Goal: Task Accomplishment & Management: Manage account settings

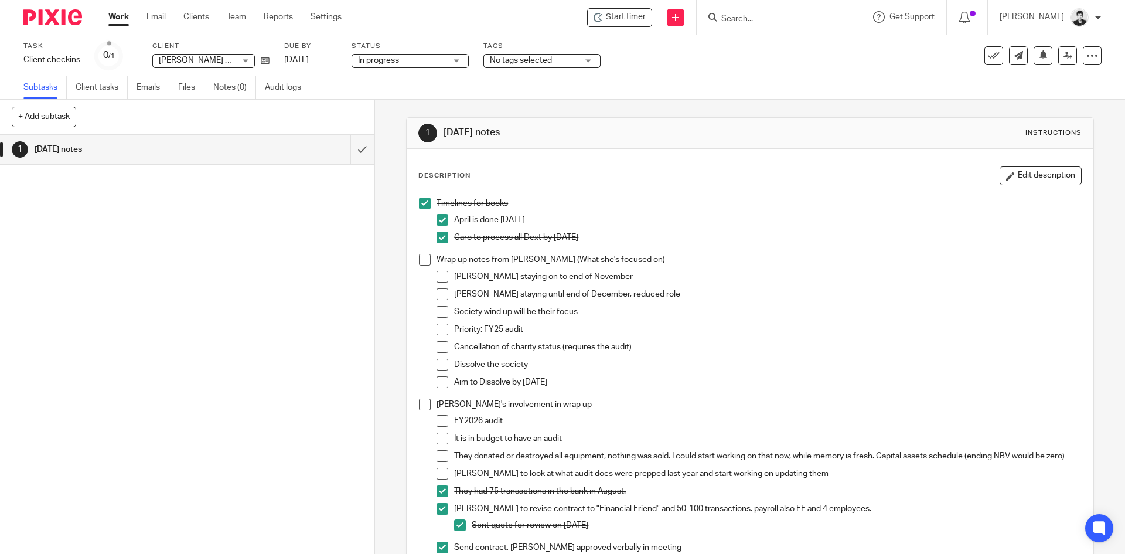
scroll to position [151, 0]
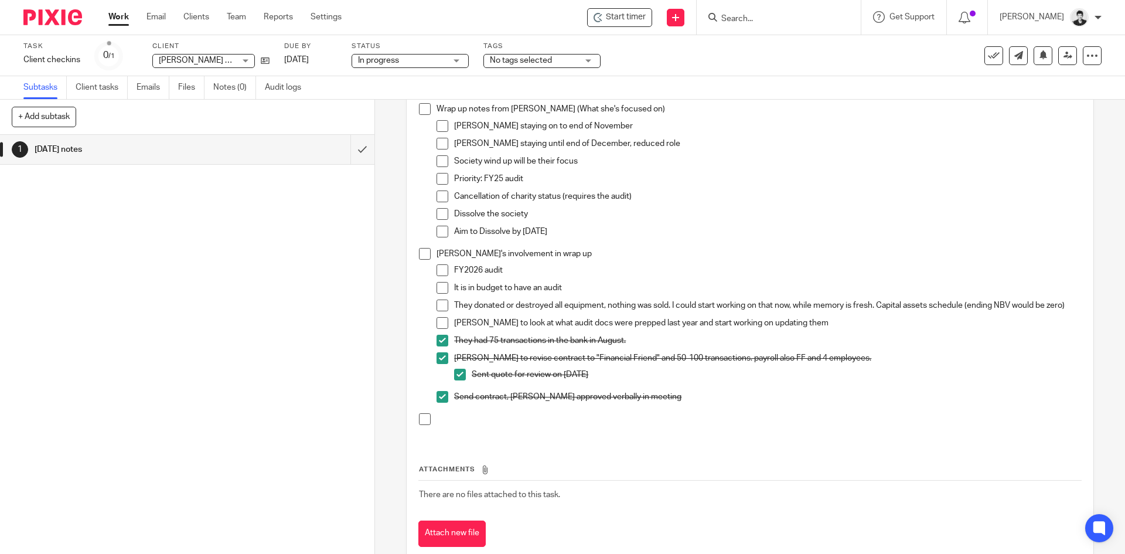
click at [112, 17] on link "Work" at bounding box center [118, 17] width 21 height 12
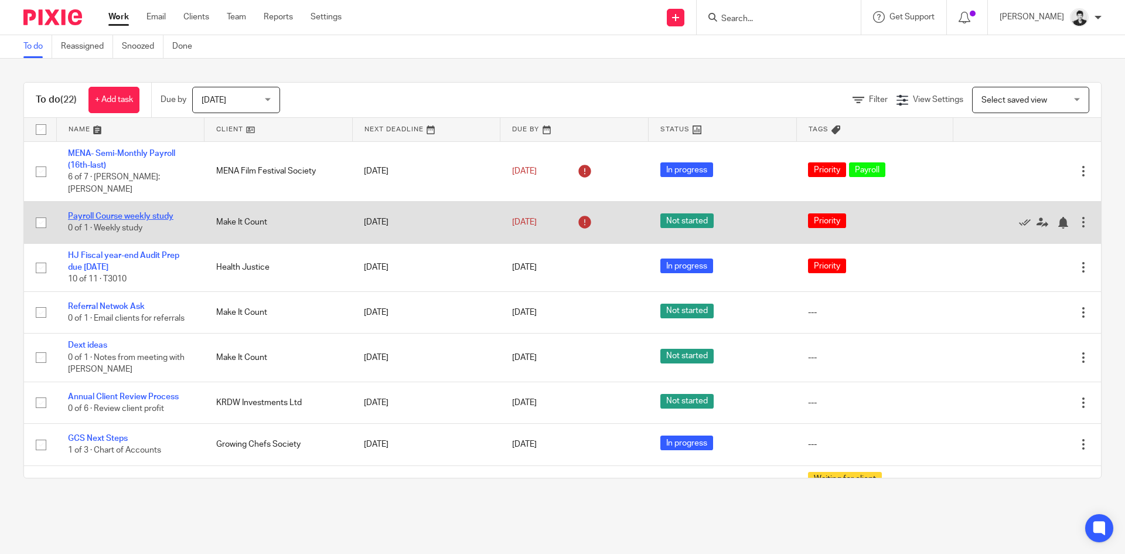
click at [158, 212] on link "Payroll Course weekly study" at bounding box center [120, 216] width 105 height 8
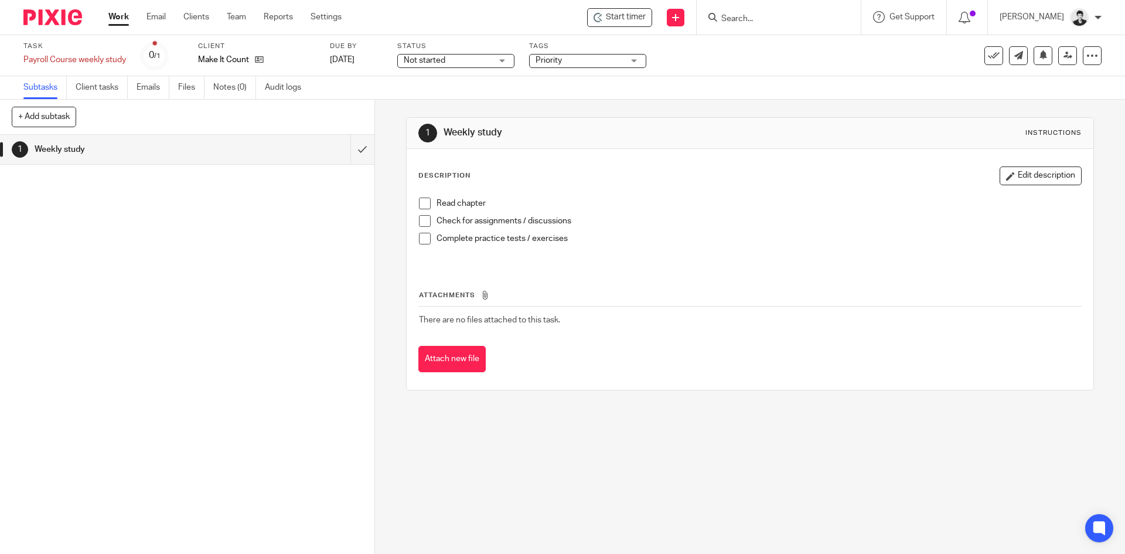
click at [422, 199] on span at bounding box center [425, 203] width 12 height 12
click at [419, 219] on span at bounding box center [425, 221] width 12 height 12
click at [420, 236] on span at bounding box center [425, 239] width 12 height 12
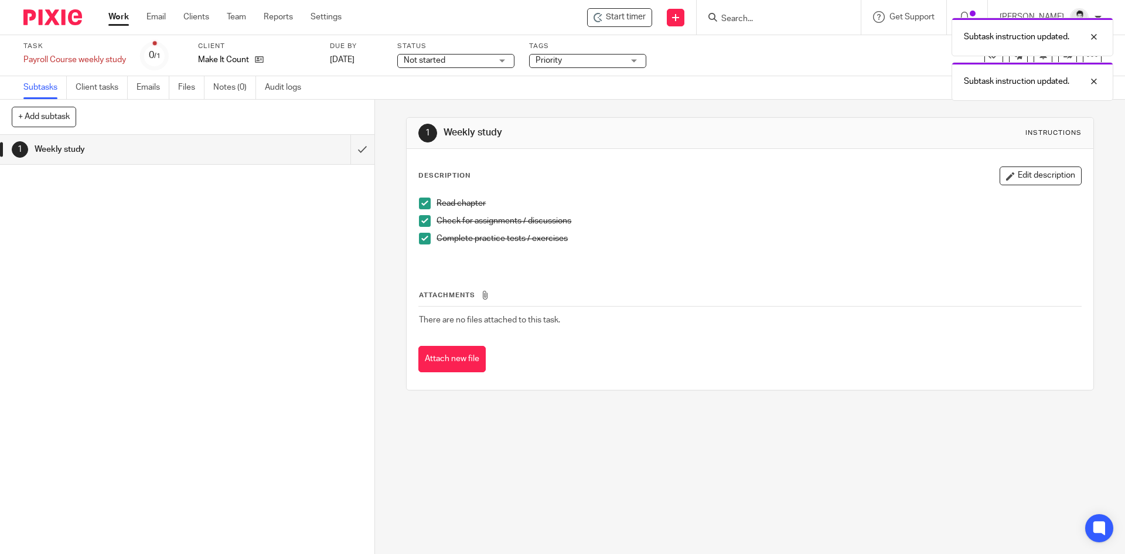
click at [416, 54] on div "Not started Not started" at bounding box center [455, 61] width 117 height 14
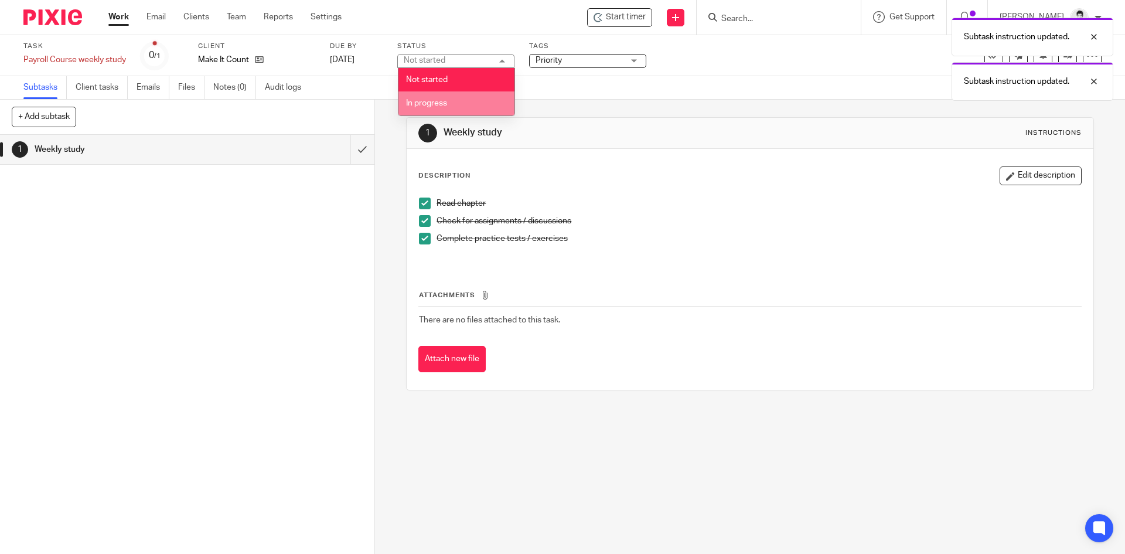
click at [442, 106] on span "In progress" at bounding box center [426, 103] width 41 height 8
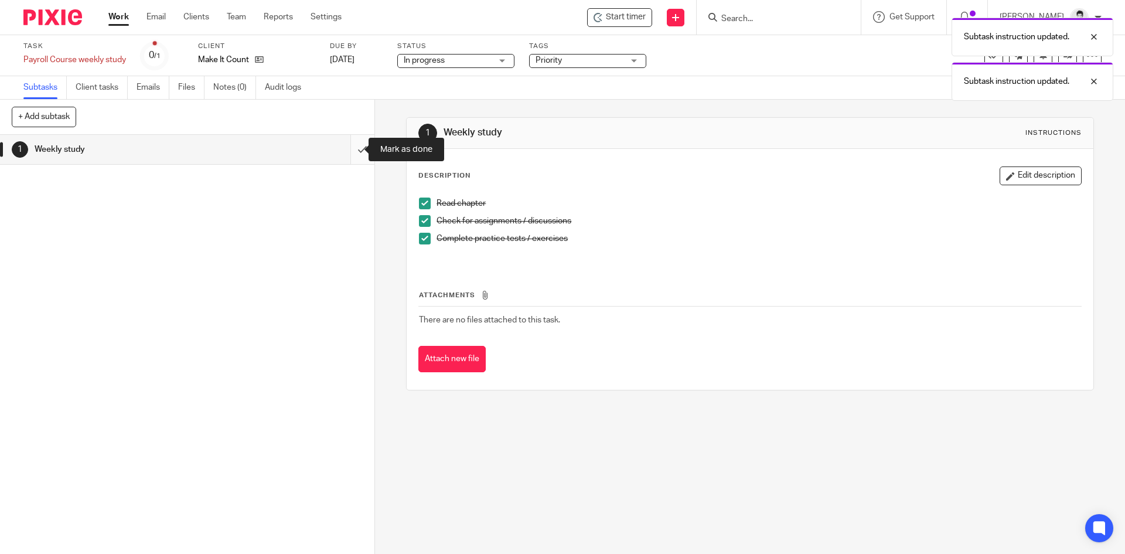
click at [352, 154] on input "submit" at bounding box center [187, 149] width 374 height 29
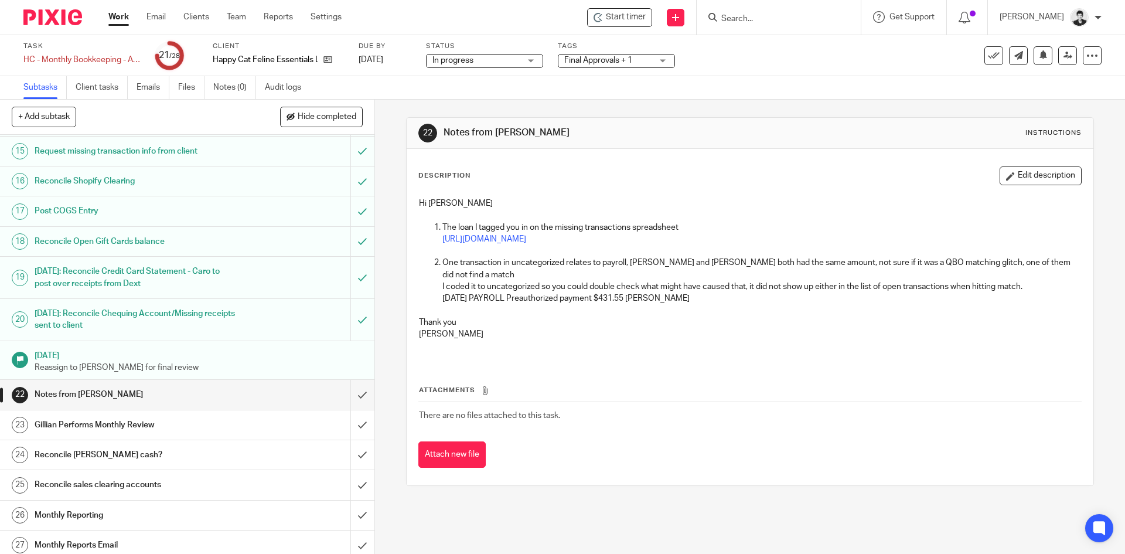
scroll to position [477, 0]
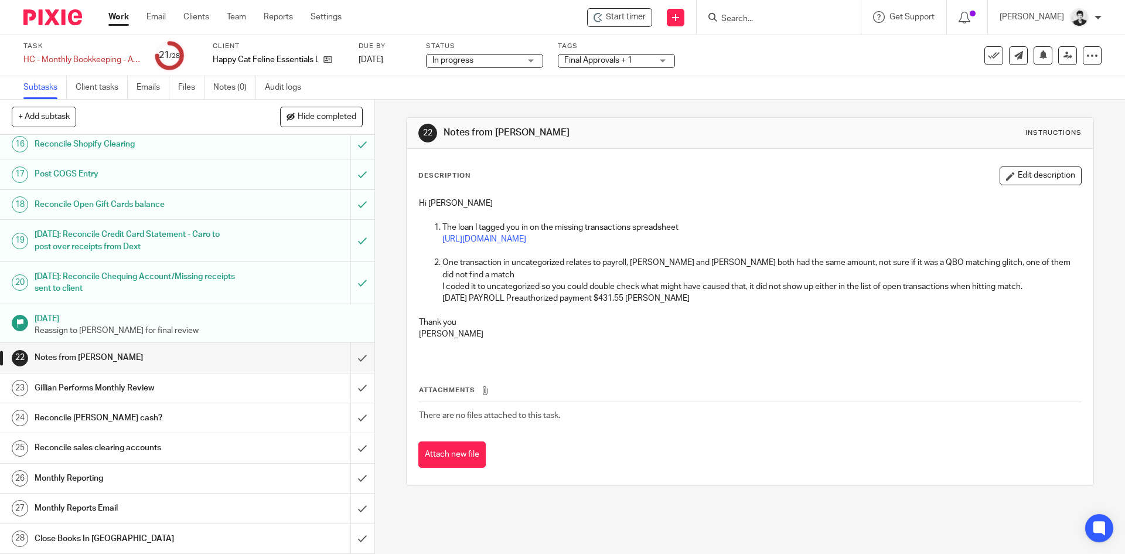
click at [1018, 176] on button "Edit description" at bounding box center [1040, 175] width 82 height 19
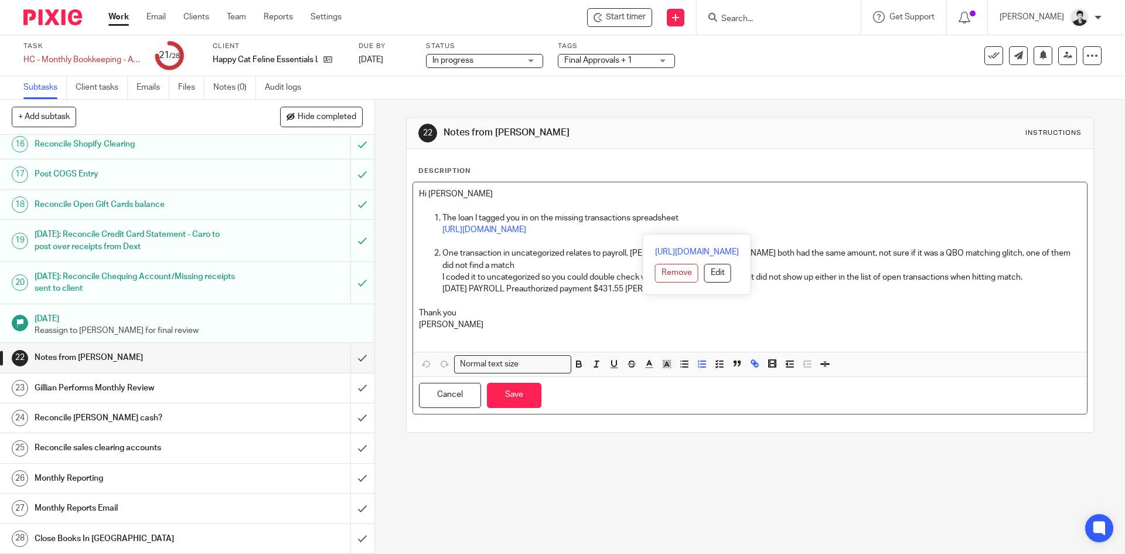
drag, startPoint x: 985, startPoint y: 226, endPoint x: 432, endPoint y: 216, distance: 553.7
click at [442, 216] on li "The loan I tagged you in on the missing transactions spreadsheet https://docs.g…" at bounding box center [761, 230] width 638 height 36
click at [630, 359] on icon "button" at bounding box center [631, 364] width 11 height 11
click at [849, 283] on p "[DATE] PAYROLL Preauthorized payment $431.55 [PERSON_NAME]" at bounding box center [761, 289] width 638 height 12
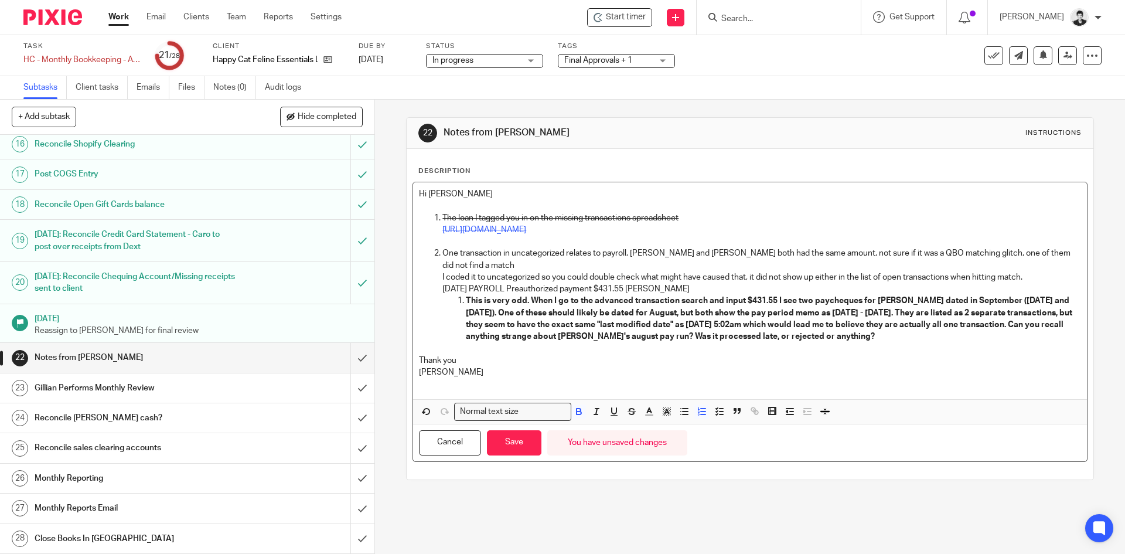
click at [886, 323] on p "This is very odd. When I go to the advanced transaction search and input $431.5…" at bounding box center [773, 318] width 615 height 47
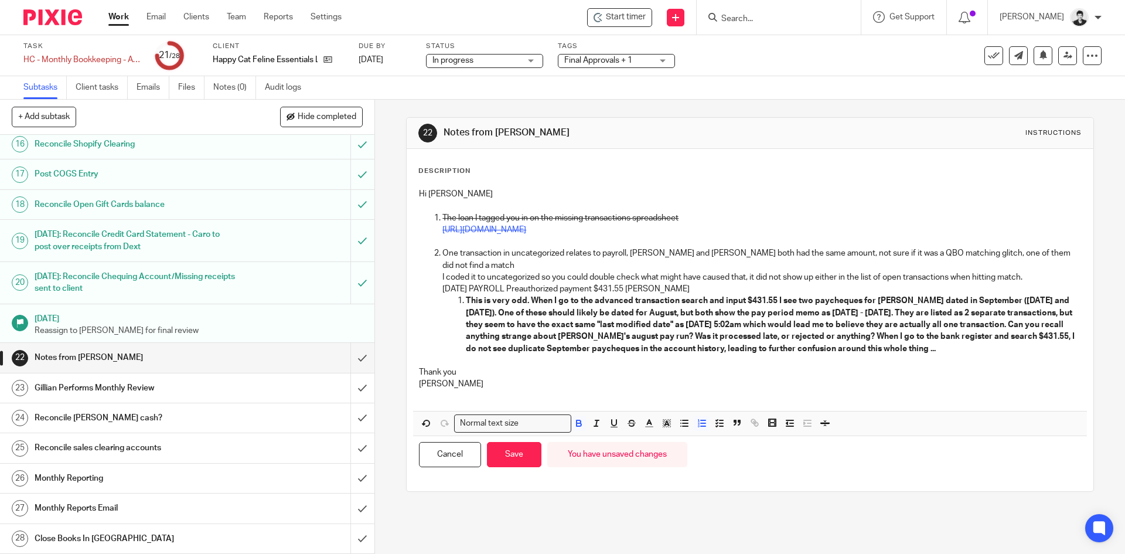
click at [774, 296] on strong "This is very odd. When I go to the advanced transaction search and input $431.5…" at bounding box center [771, 324] width 610 height 56
click at [946, 336] on p "This is very odd. When I go to the advanced transaction search and input $431.5…" at bounding box center [773, 324] width 615 height 59
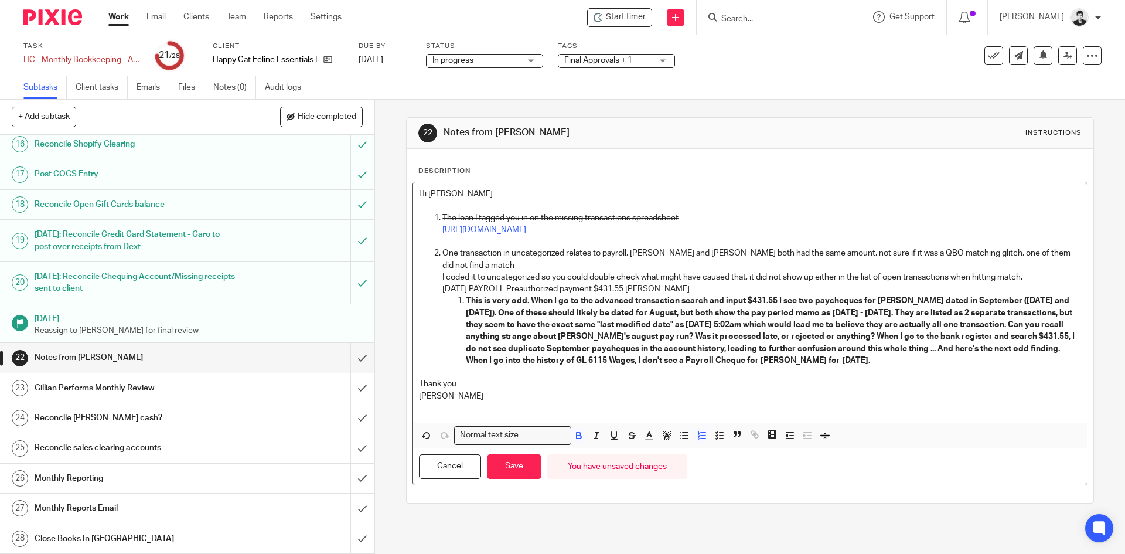
click at [872, 350] on p "This is very odd. When I go to the advanced transaction search and input $431.5…" at bounding box center [773, 330] width 615 height 71
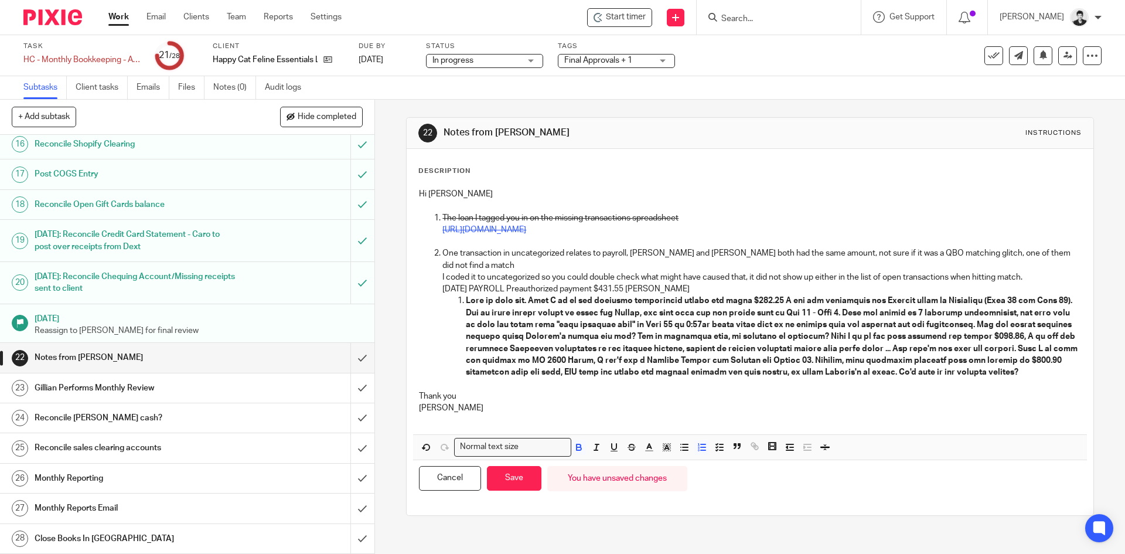
drag, startPoint x: 908, startPoint y: 359, endPoint x: 911, endPoint y: 353, distance: 6.0
click at [908, 359] on strong at bounding box center [772, 336] width 613 height 80
click at [1053, 360] on p at bounding box center [773, 336] width 615 height 83
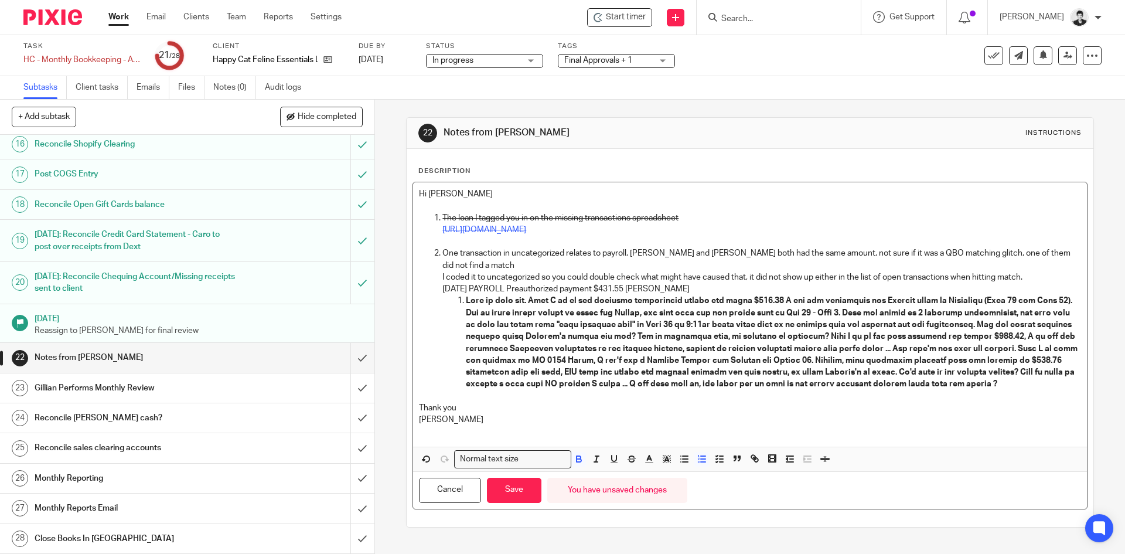
click at [466, 295] on li at bounding box center [773, 342] width 615 height 95
click at [665, 456] on polygon "button" at bounding box center [665, 456] width 1 height 1
click at [671, 470] on li "color:#FCDC00" at bounding box center [675, 474] width 9 height 9
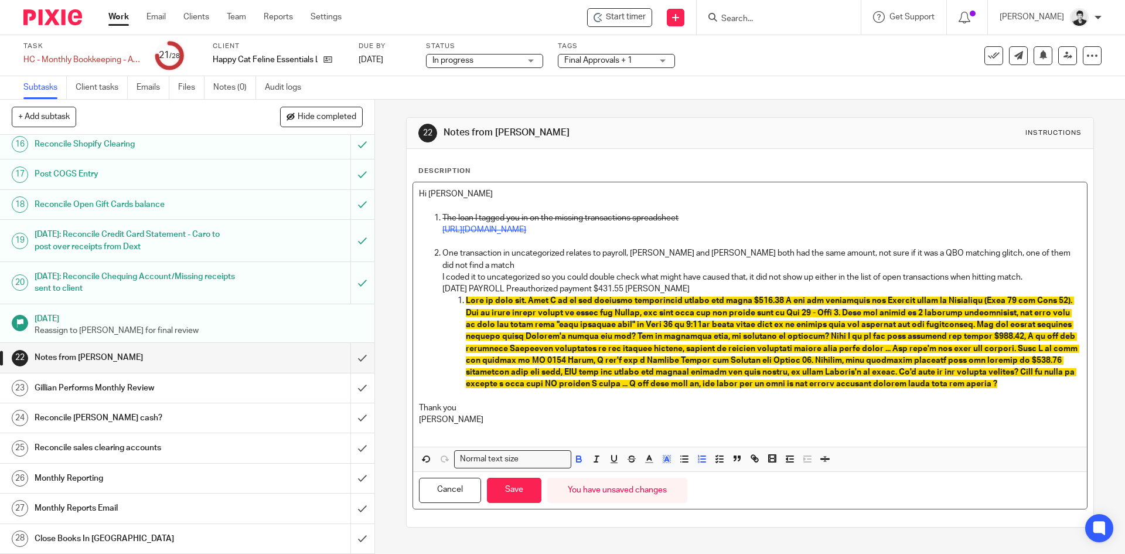
click at [1017, 376] on p at bounding box center [773, 342] width 615 height 95
click at [513, 484] on button "Save" at bounding box center [514, 489] width 54 height 25
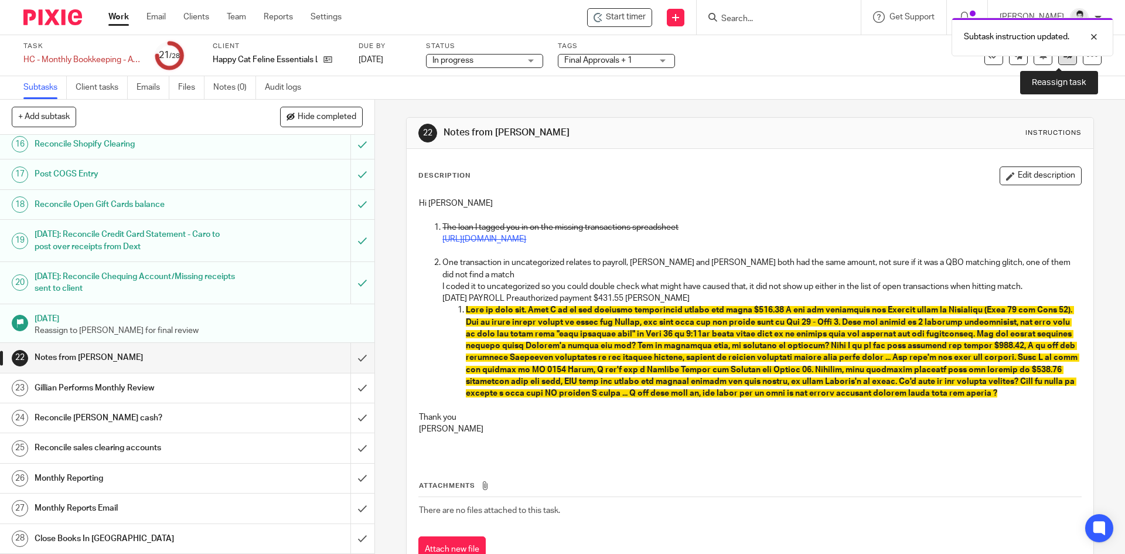
click at [1065, 61] on link at bounding box center [1067, 55] width 19 height 19
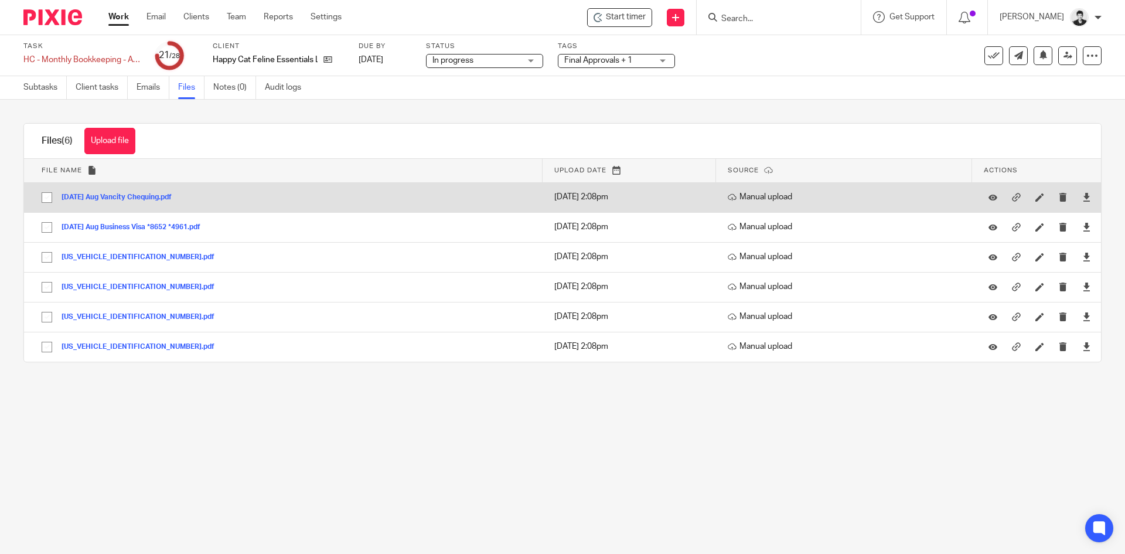
click at [132, 197] on button "2025-08-31 Aug Vancity Chequing.pdf" at bounding box center [121, 197] width 119 height 8
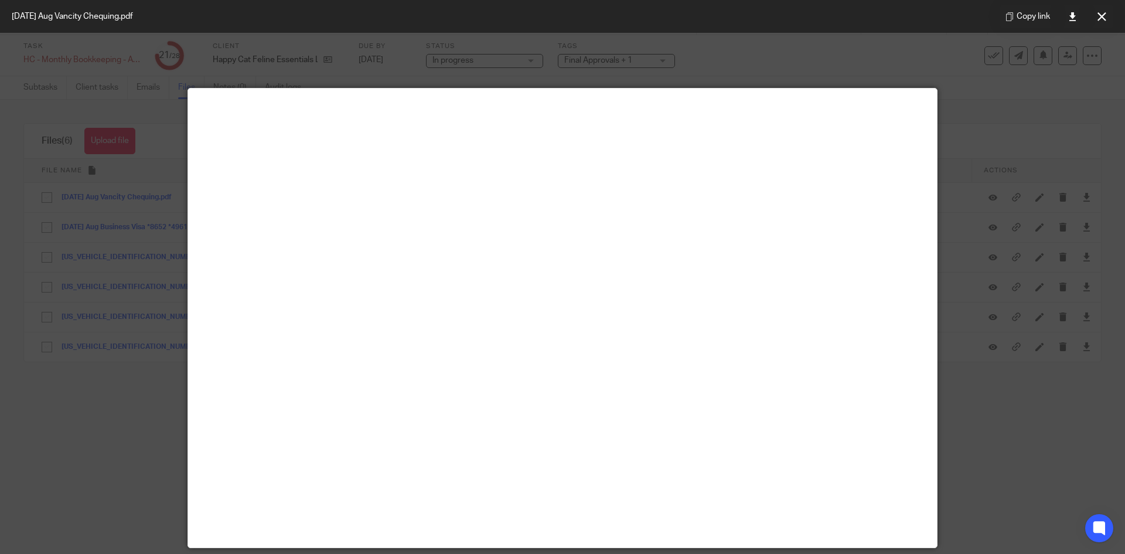
click at [978, 285] on div at bounding box center [562, 277] width 1125 height 554
click at [1110, 20] on button at bounding box center [1101, 16] width 23 height 23
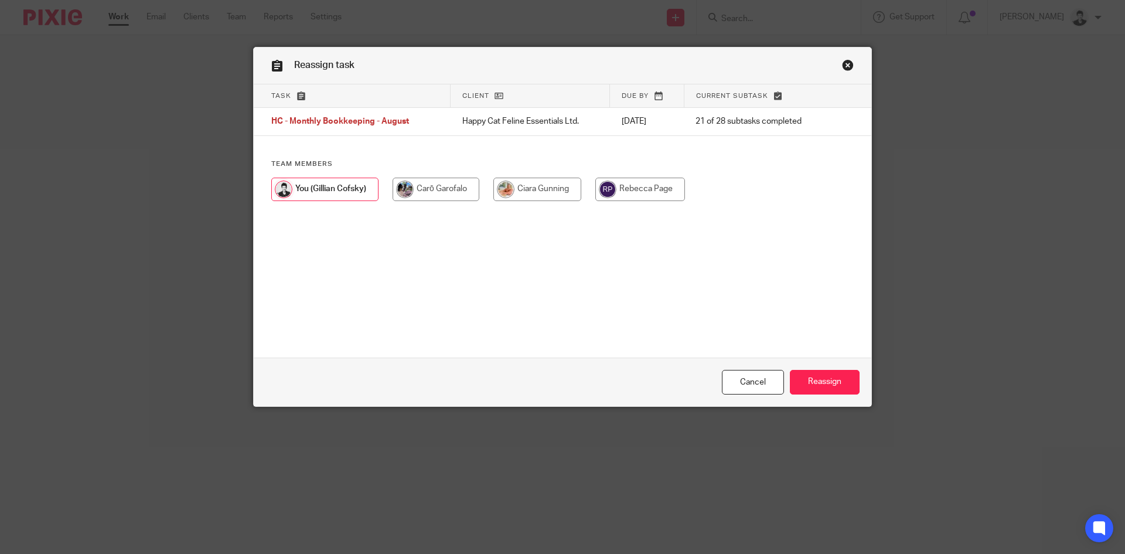
click at [518, 187] on input "radio" at bounding box center [537, 189] width 88 height 23
radio input "true"
click at [823, 385] on input "Reassign" at bounding box center [825, 382] width 70 height 25
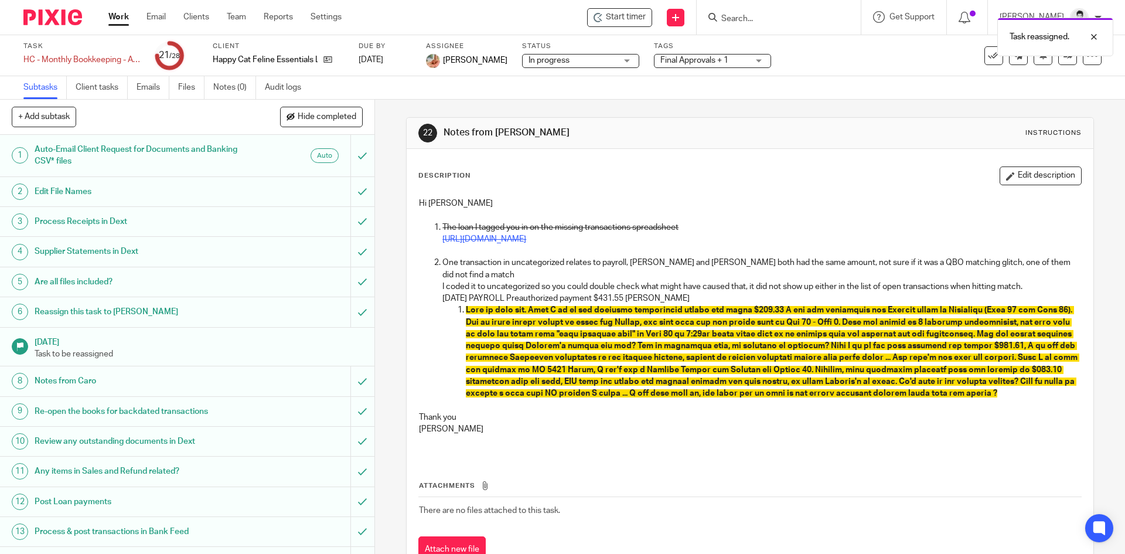
click at [117, 21] on link "Work" at bounding box center [118, 17] width 21 height 12
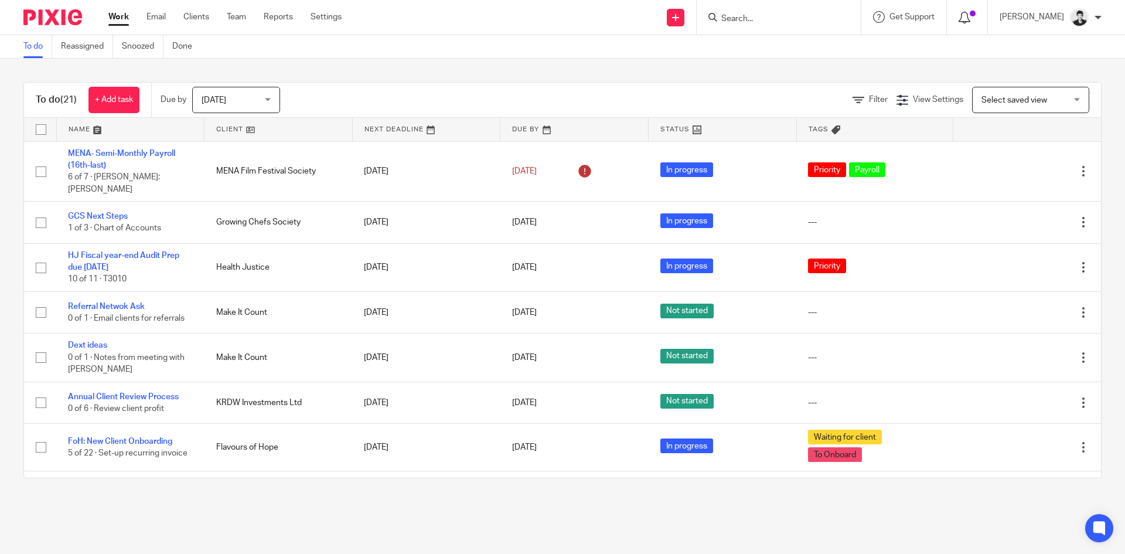
click at [970, 21] on icon at bounding box center [964, 18] width 12 height 12
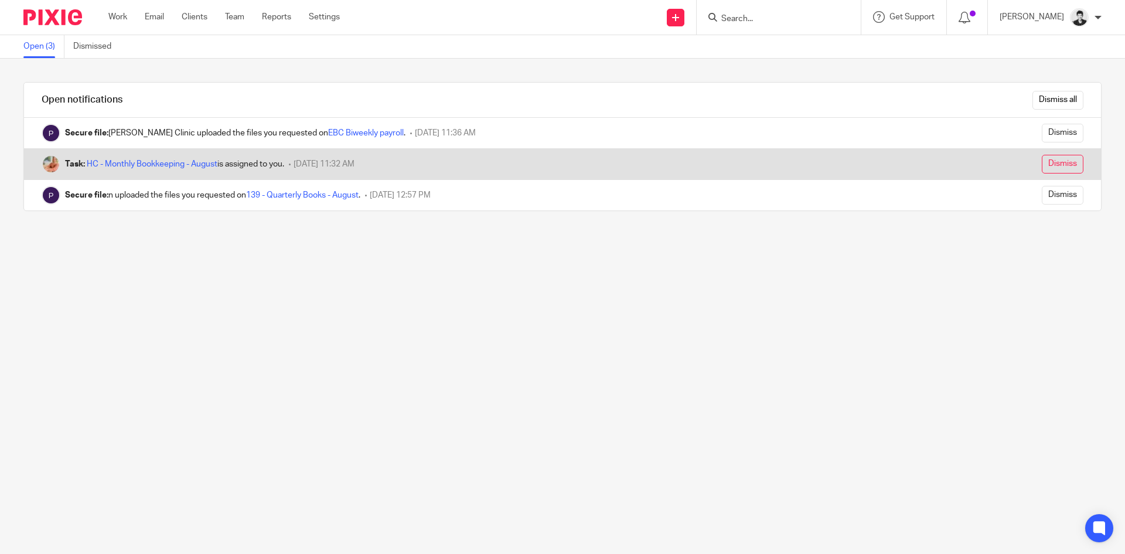
click at [1052, 164] on input "Dismiss" at bounding box center [1063, 164] width 42 height 19
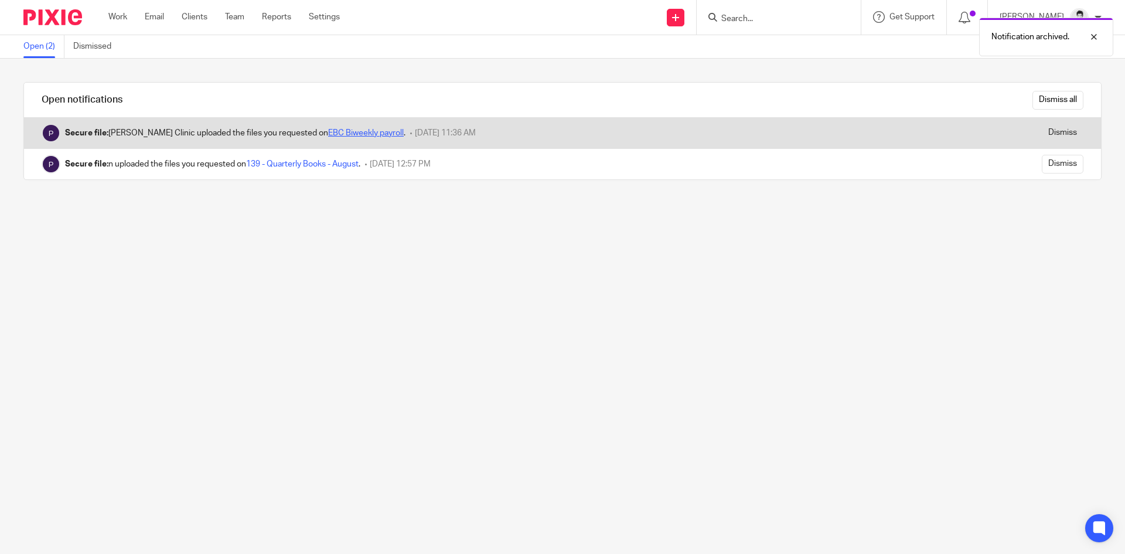
click at [355, 134] on link "EBC Biweekly payroll" at bounding box center [366, 133] width 76 height 8
drag, startPoint x: 1043, startPoint y: 126, endPoint x: 1026, endPoint y: 126, distance: 16.4
click at [1043, 126] on input "Dismiss" at bounding box center [1063, 133] width 42 height 19
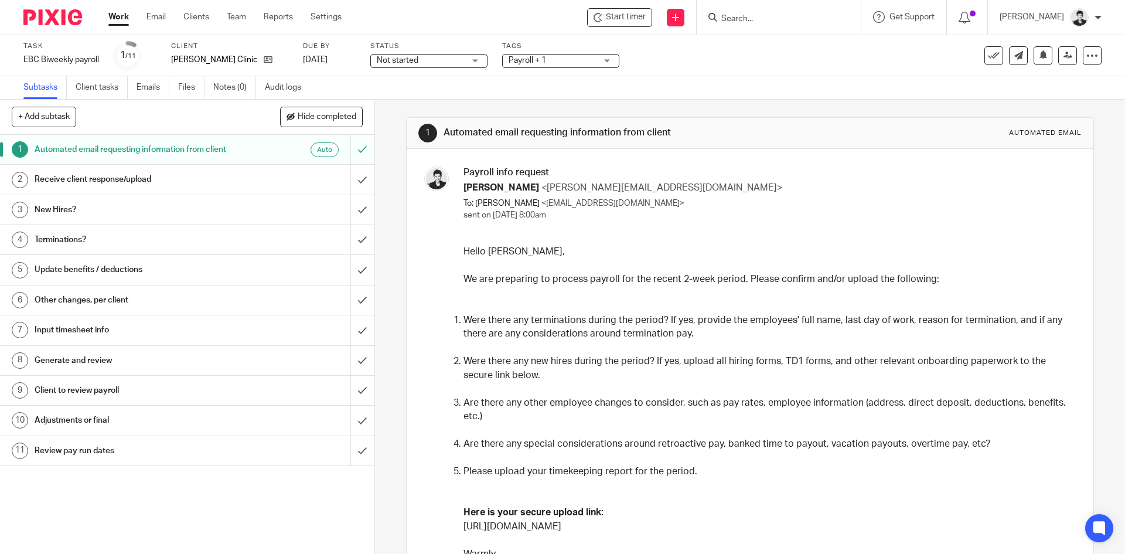
click at [224, 180] on h1 "Receive client response/upload" at bounding box center [136, 179] width 203 height 18
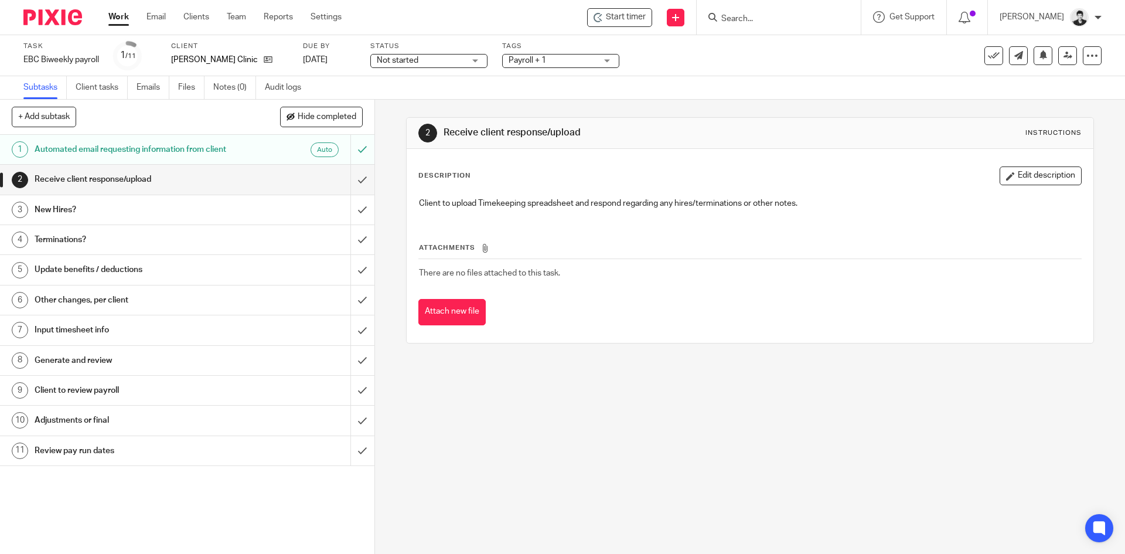
click at [356, 179] on input "submit" at bounding box center [187, 179] width 374 height 29
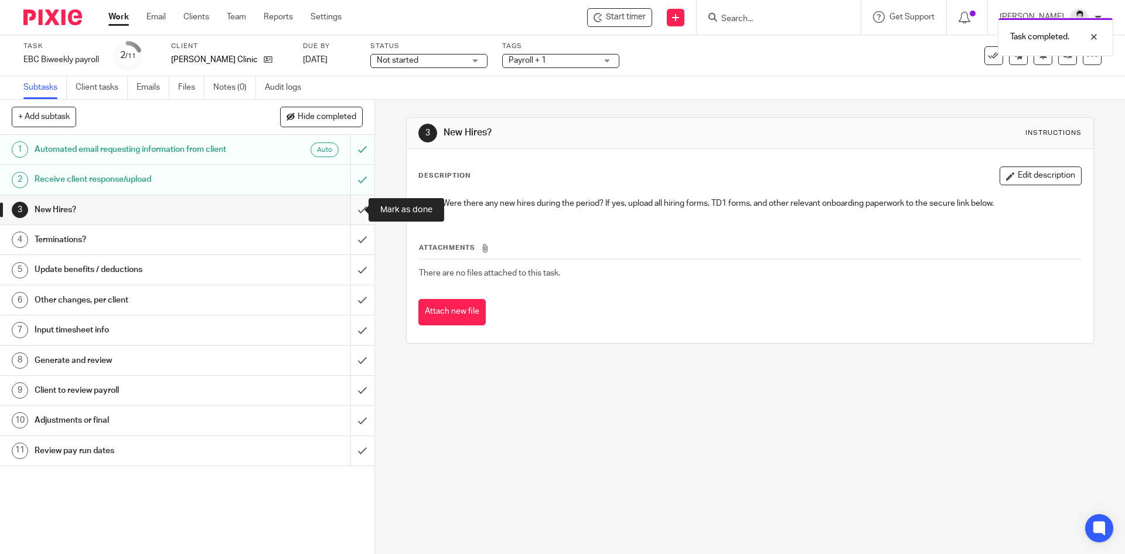
click at [350, 210] on input "submit" at bounding box center [187, 209] width 374 height 29
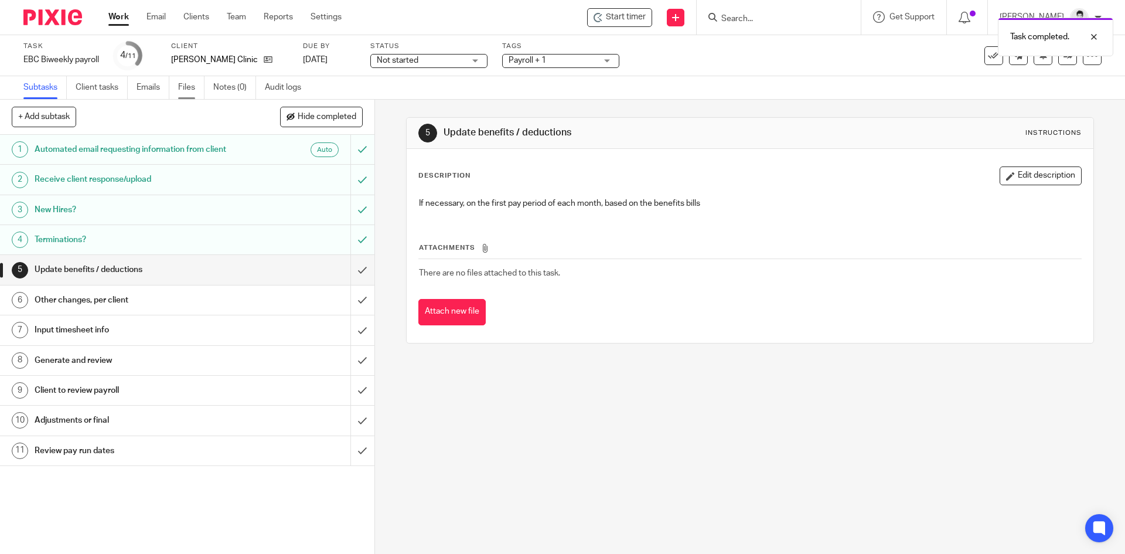
click at [193, 87] on link "Files" at bounding box center [191, 87] width 26 height 23
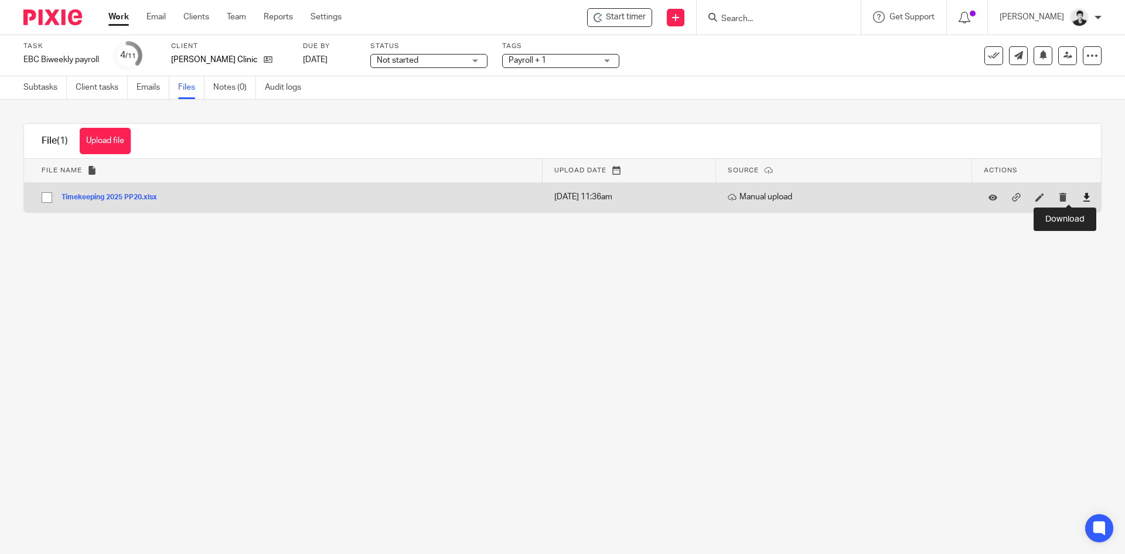
click at [1082, 199] on icon at bounding box center [1086, 197] width 9 height 9
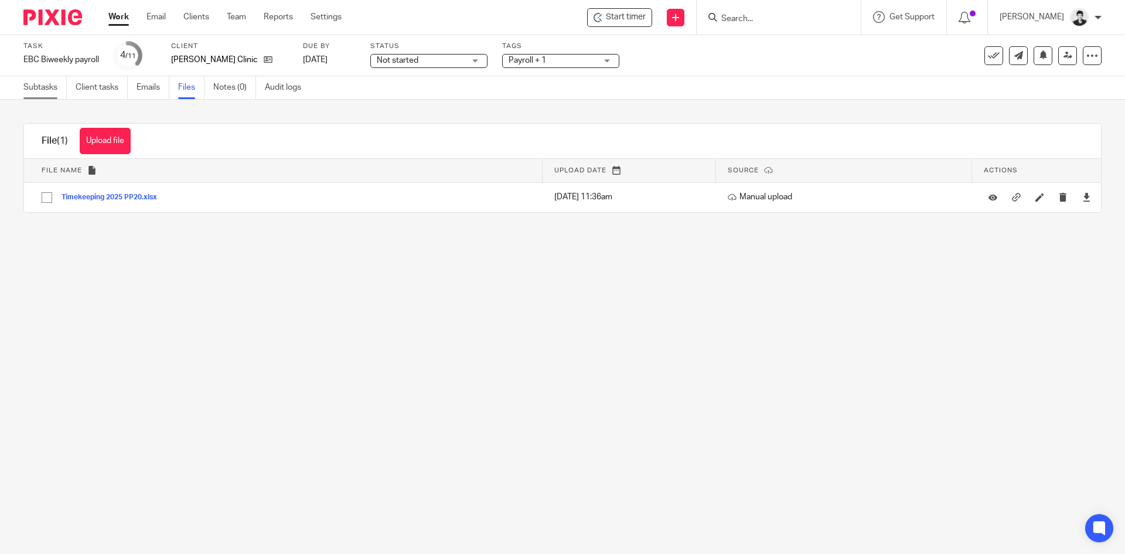
click at [34, 87] on link "Subtasks" at bounding box center [44, 87] width 43 height 23
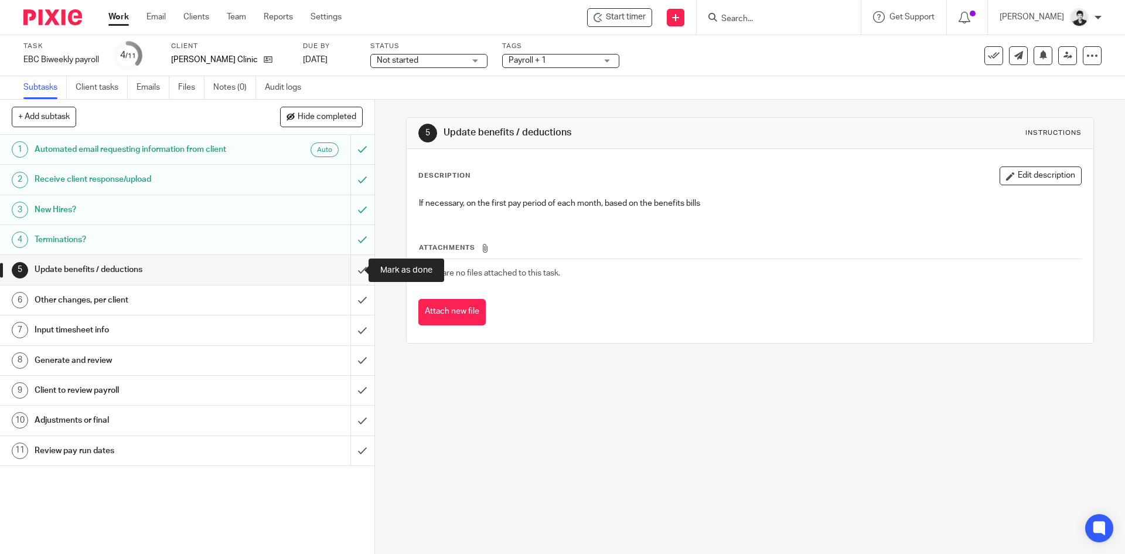
click at [343, 277] on input "submit" at bounding box center [187, 269] width 374 height 29
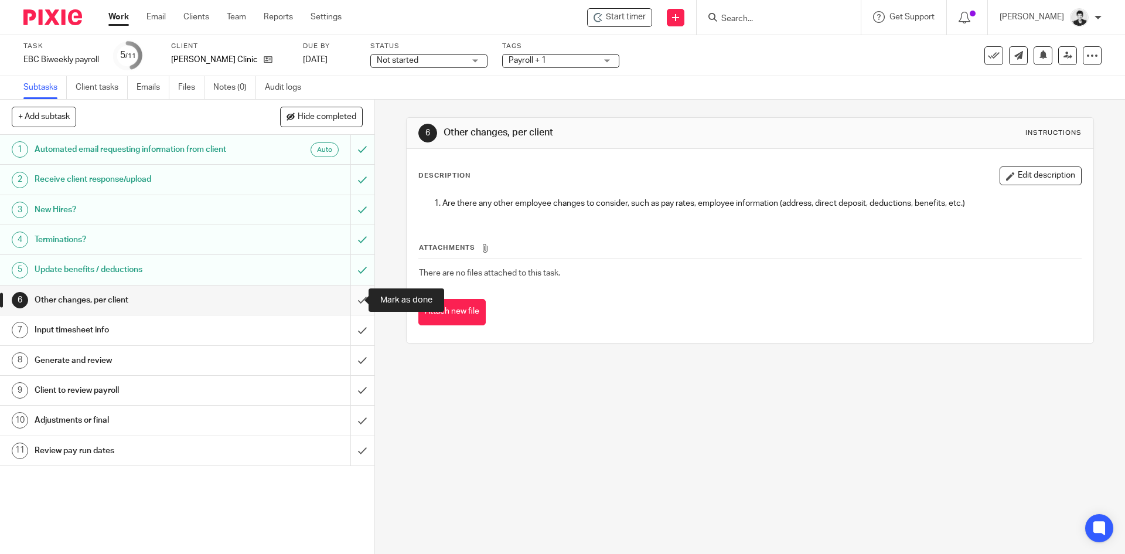
click at [352, 296] on input "submit" at bounding box center [187, 299] width 374 height 29
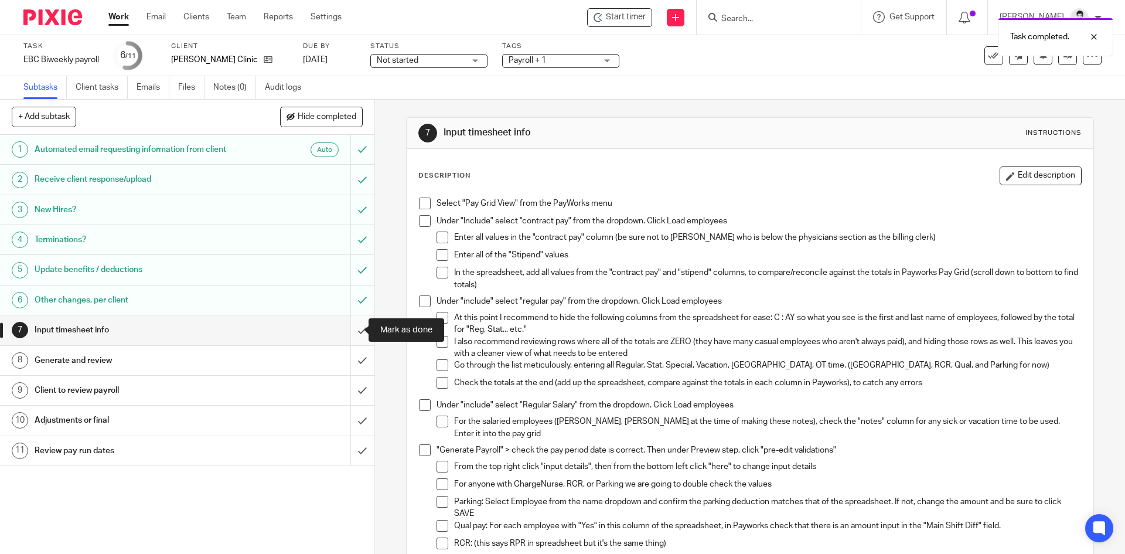
click at [355, 331] on input "submit" at bounding box center [187, 329] width 374 height 29
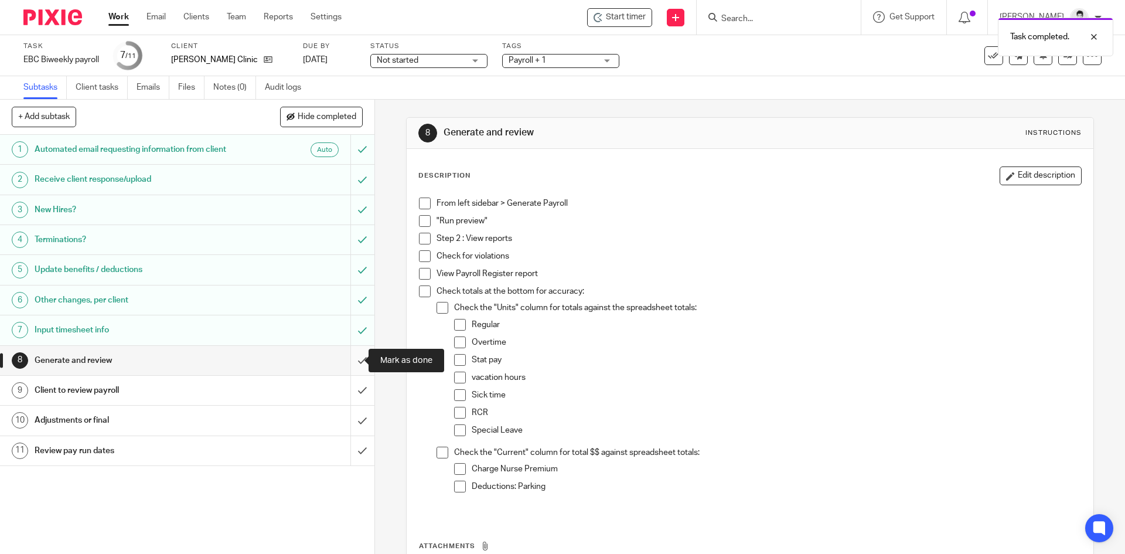
click at [352, 362] on input "submit" at bounding box center [187, 360] width 374 height 29
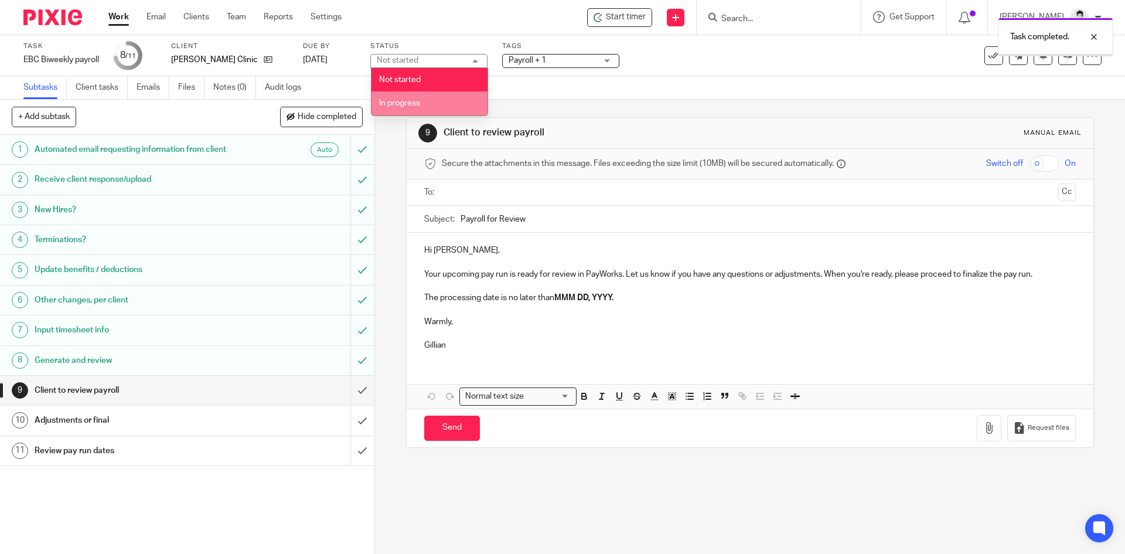
click at [425, 100] on li "In progress" at bounding box center [429, 103] width 116 height 24
click at [473, 192] on input "text" at bounding box center [749, 192] width 607 height 13
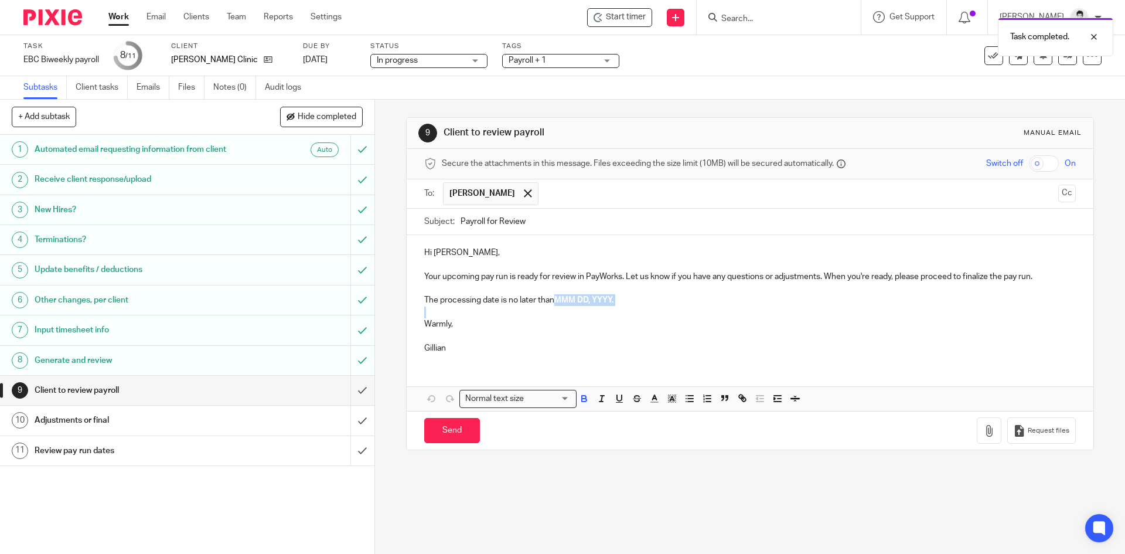
drag, startPoint x: 627, startPoint y: 308, endPoint x: 555, endPoint y: 301, distance: 72.3
click at [555, 301] on div "Hi Ivana, Your upcoming pay run is ready for review in PayWorks. Let us know if…" at bounding box center [750, 298] width 686 height 127
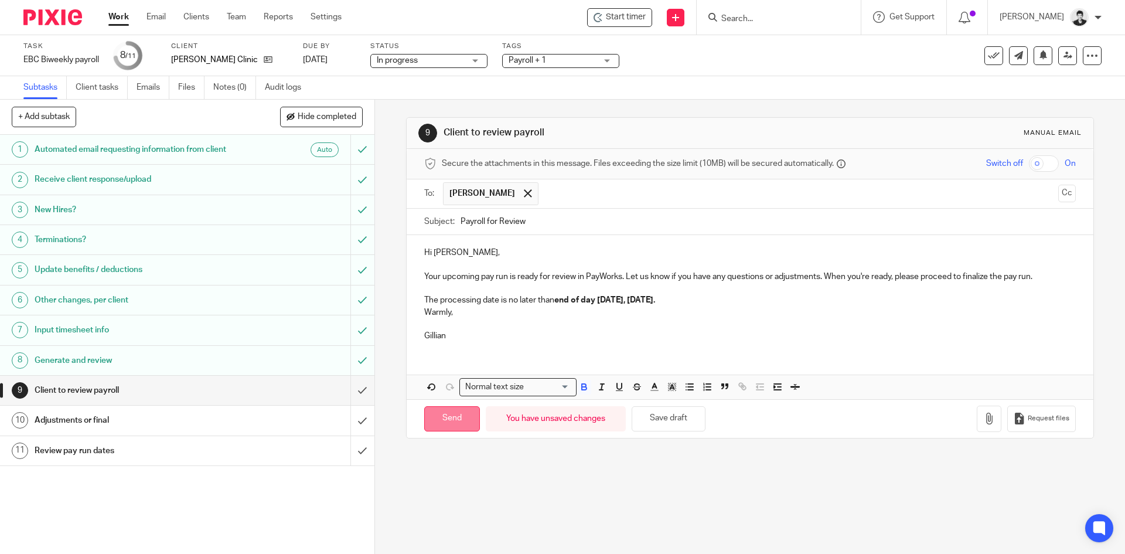
click at [448, 415] on input "Send" at bounding box center [452, 418] width 56 height 25
type input "Sent"
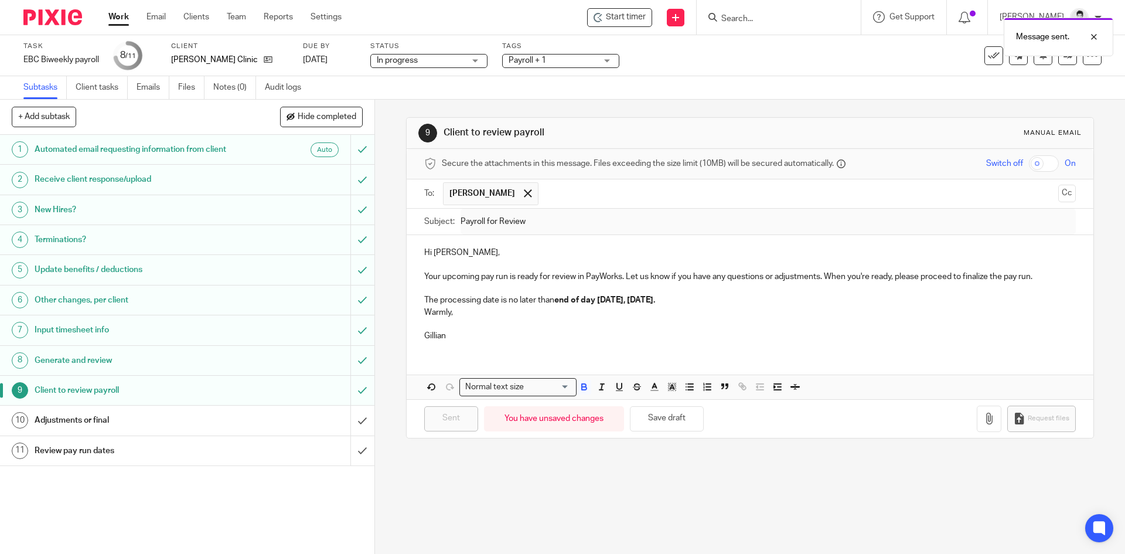
click at [575, 60] on span "Payroll + 1" at bounding box center [553, 60] width 88 height 12
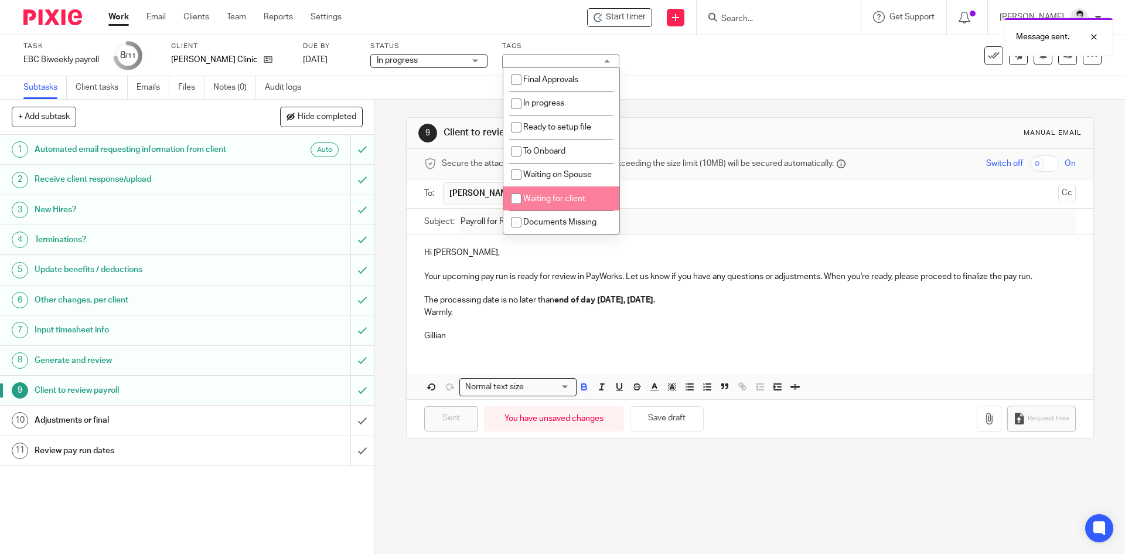
click at [575, 200] on span "Waiting for client" at bounding box center [554, 199] width 62 height 8
checkbox input "true"
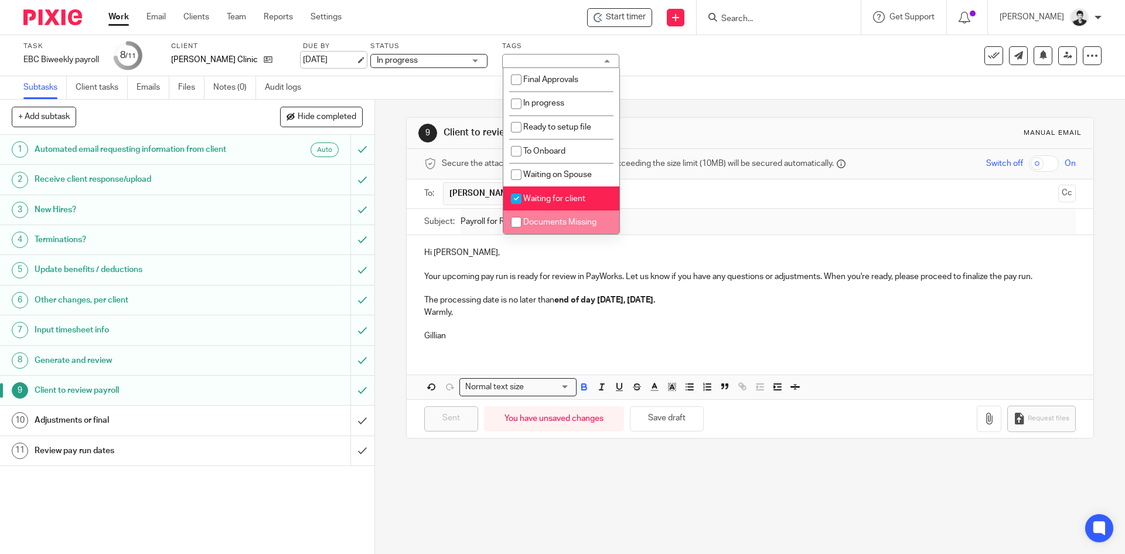
click at [332, 60] on link "[DATE]" at bounding box center [329, 60] width 53 height 12
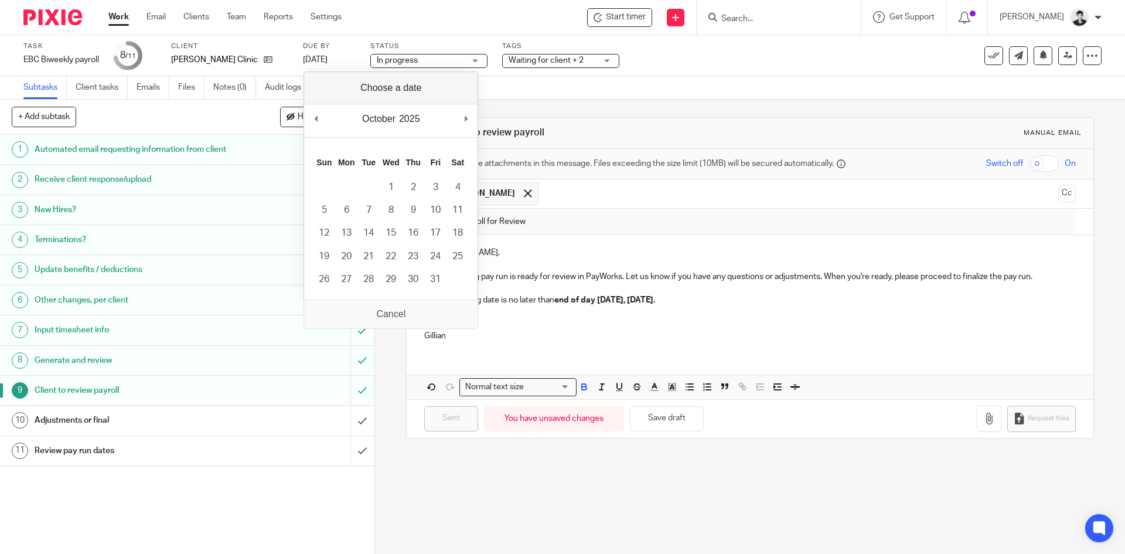
click at [472, 509] on div "9 Client to review payroll Manual email Secure the attachments in this message.…" at bounding box center [750, 327] width 750 height 454
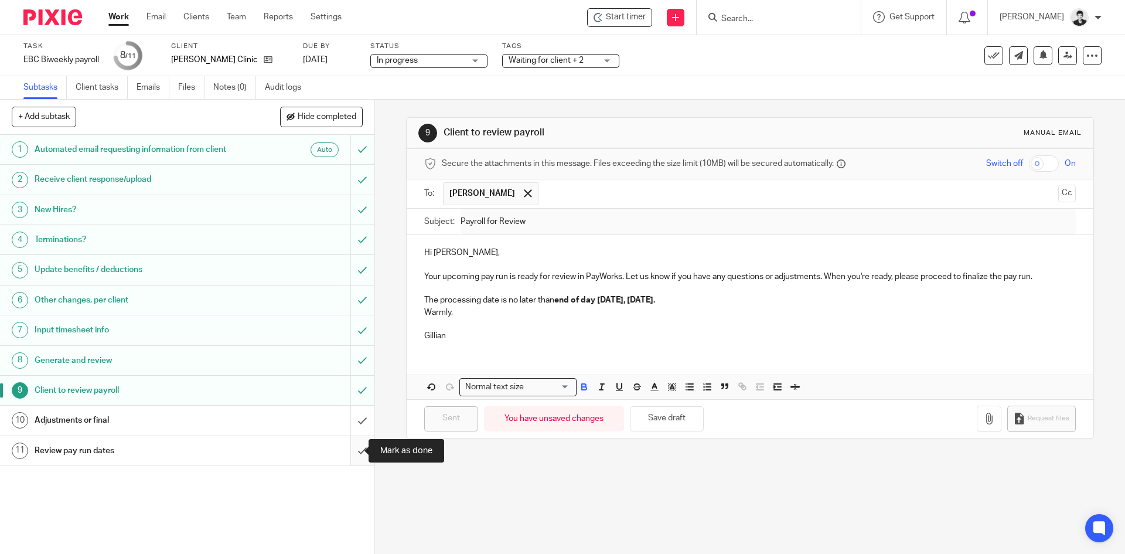
click at [346, 446] on input "submit" at bounding box center [187, 450] width 374 height 29
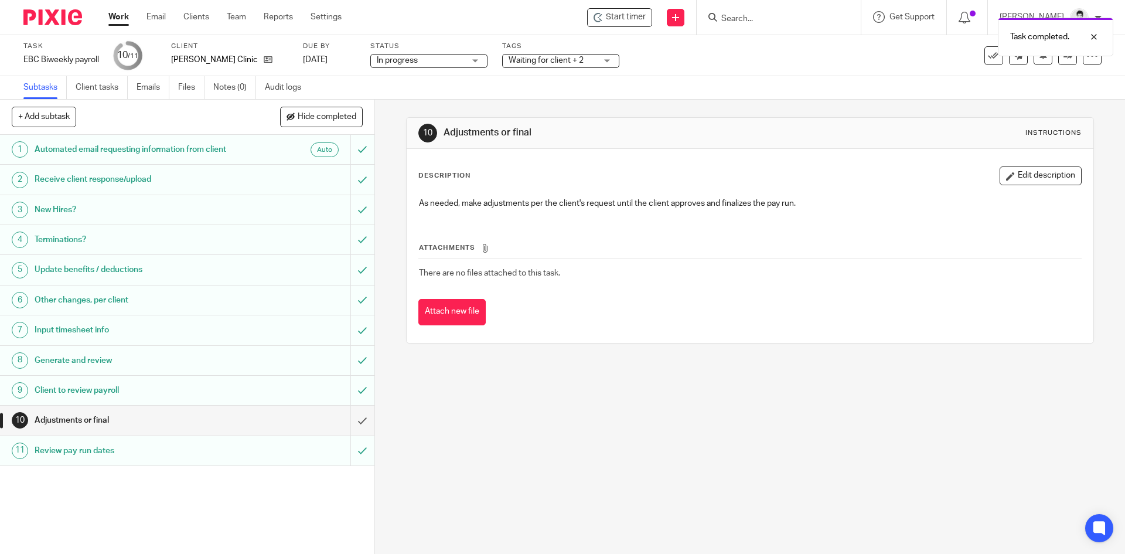
click at [121, 19] on link "Work" at bounding box center [118, 17] width 21 height 12
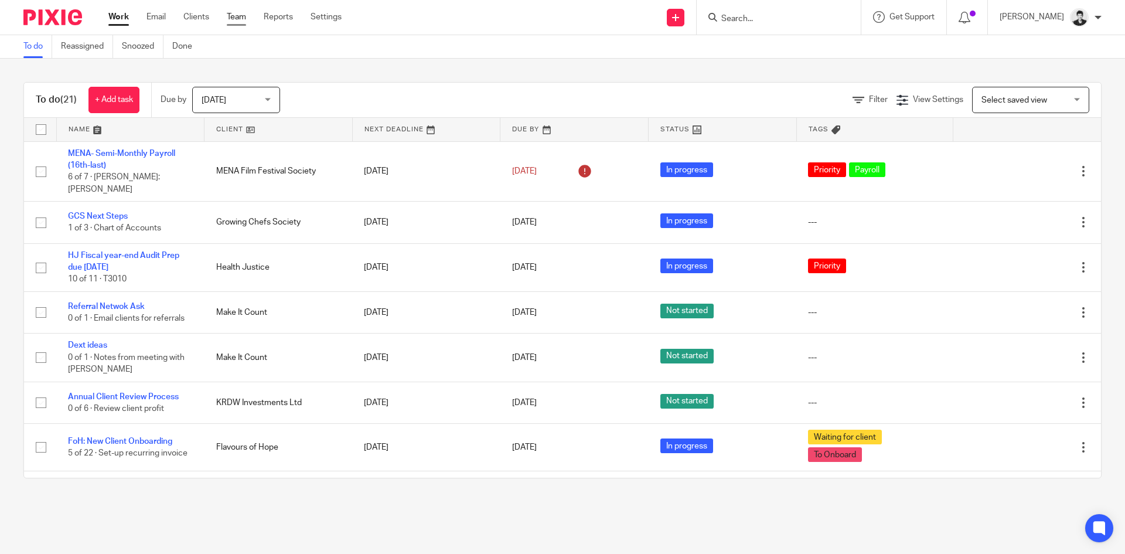
click at [245, 21] on link "Team" at bounding box center [236, 17] width 19 height 12
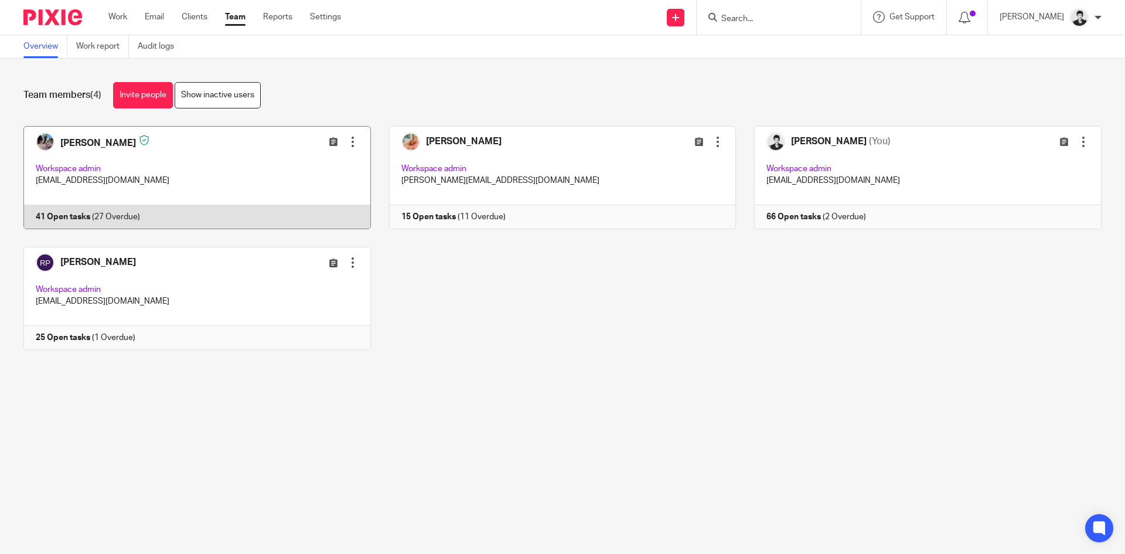
click at [108, 175] on link at bounding box center [188, 177] width 366 height 103
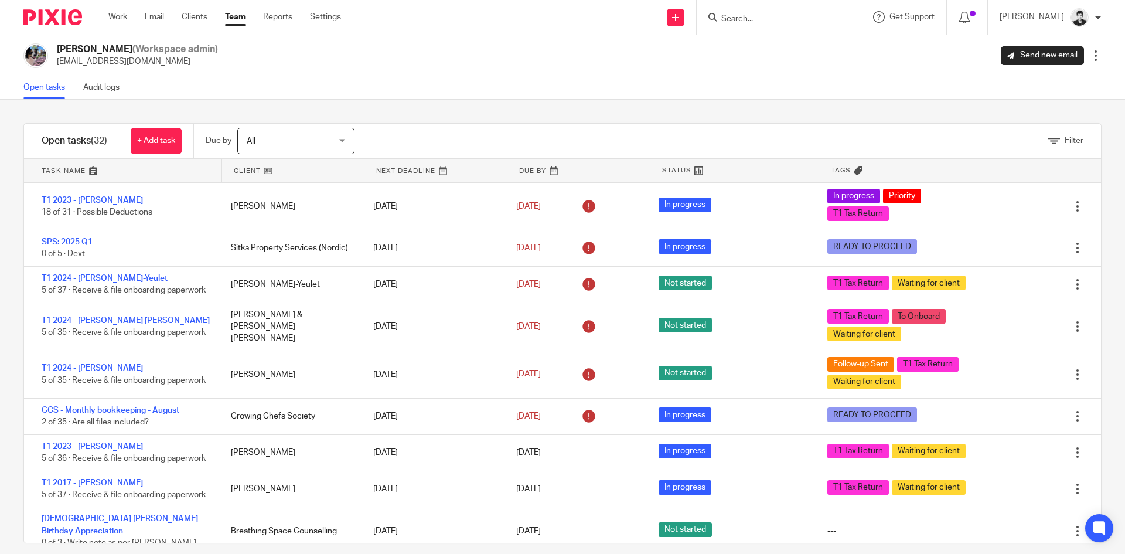
click at [550, 127] on div "Filter" at bounding box center [742, 141] width 717 height 35
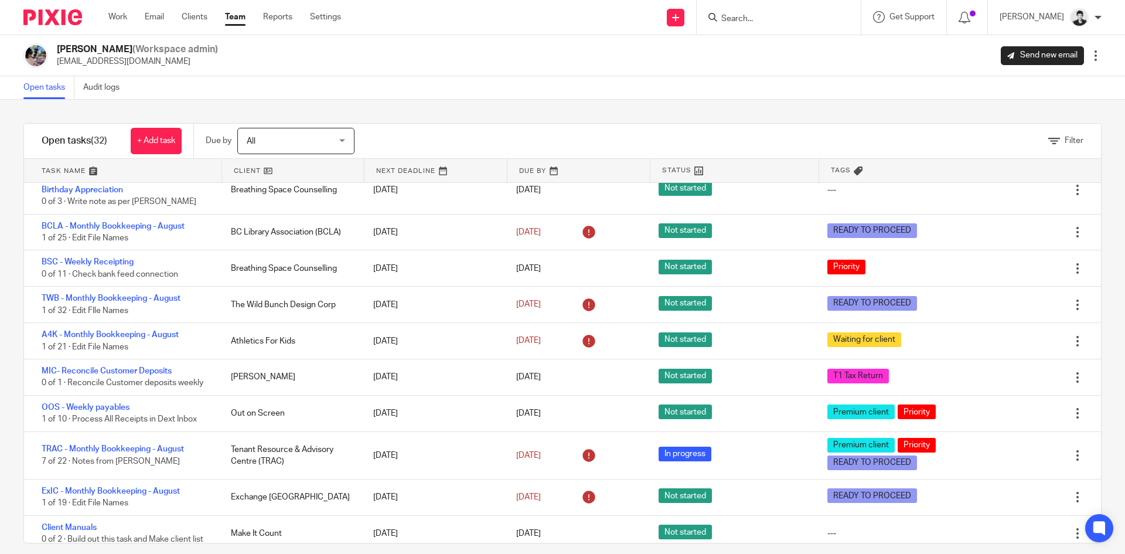
scroll to position [343, 0]
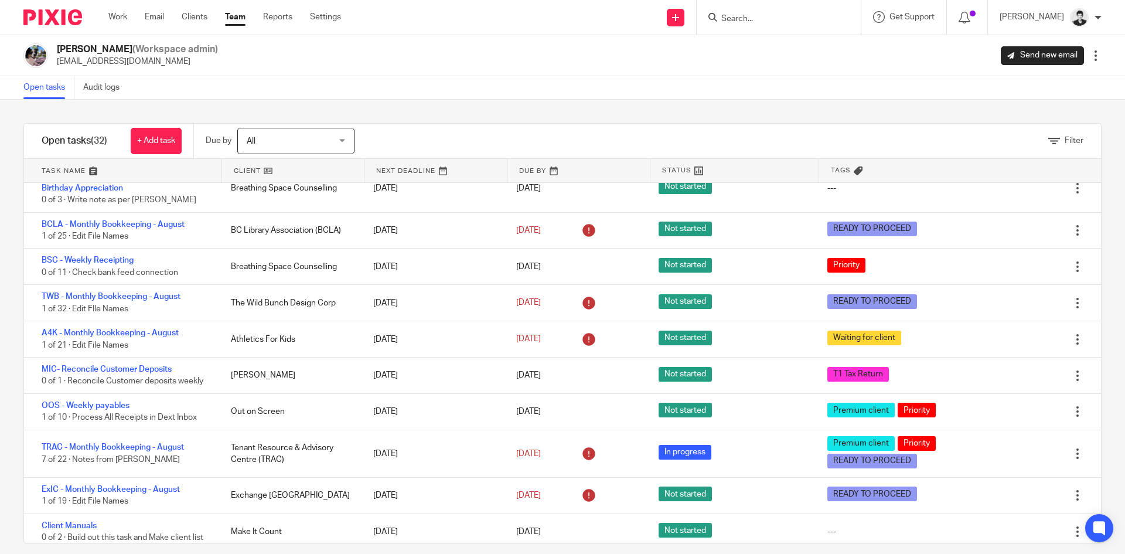
click at [325, 141] on span "All" at bounding box center [290, 140] width 86 height 25
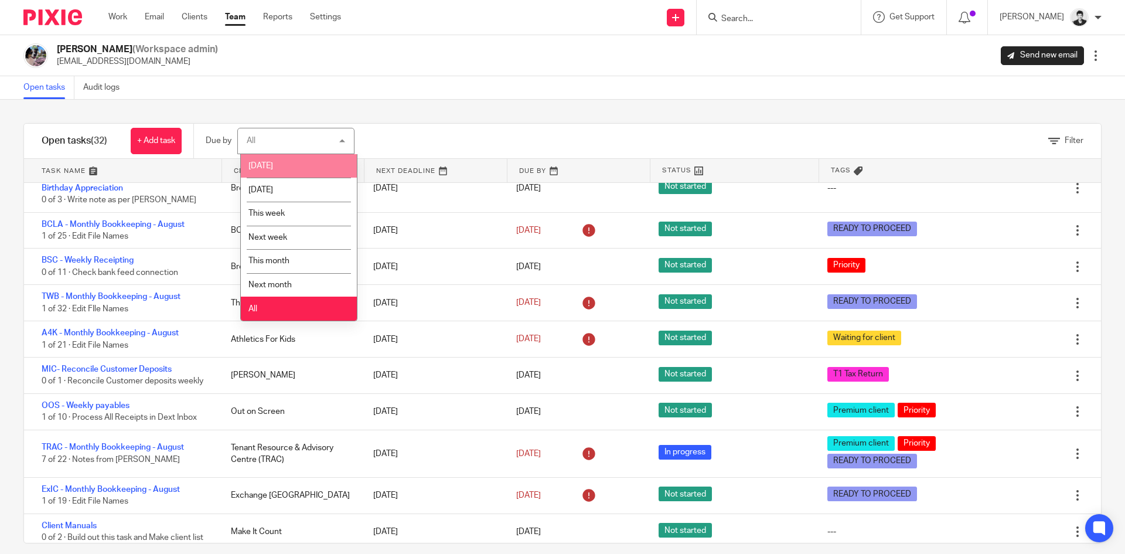
click at [319, 166] on li "[DATE]" at bounding box center [299, 166] width 116 height 24
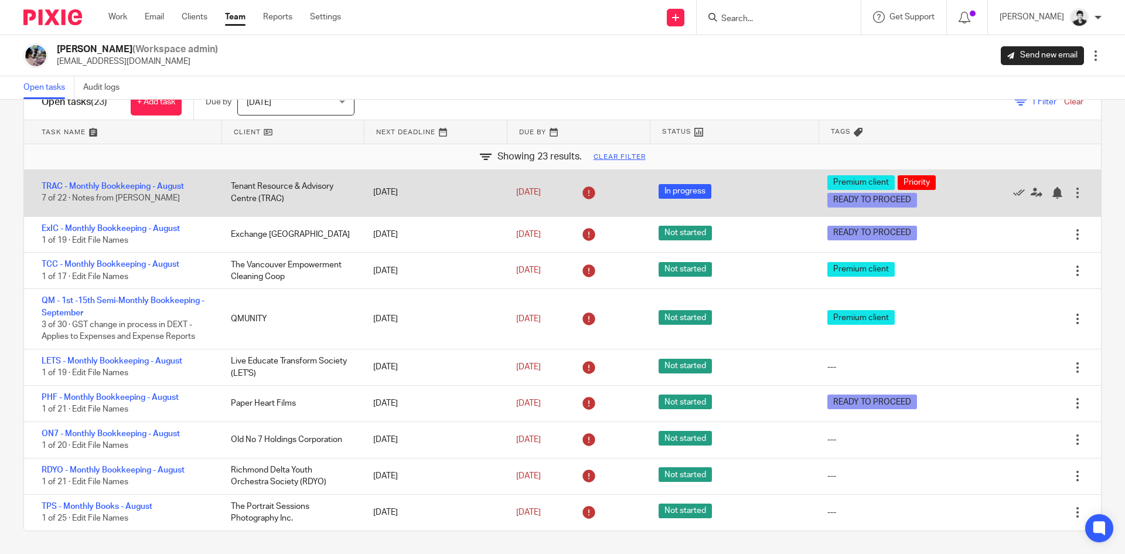
scroll to position [39, 0]
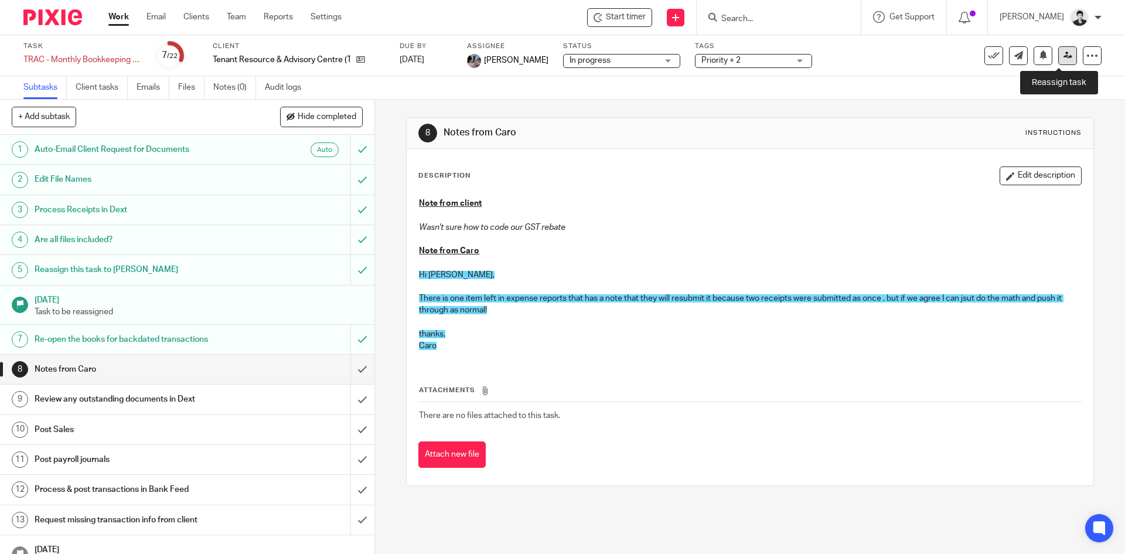
click at [1063, 56] on icon at bounding box center [1067, 55] width 9 height 9
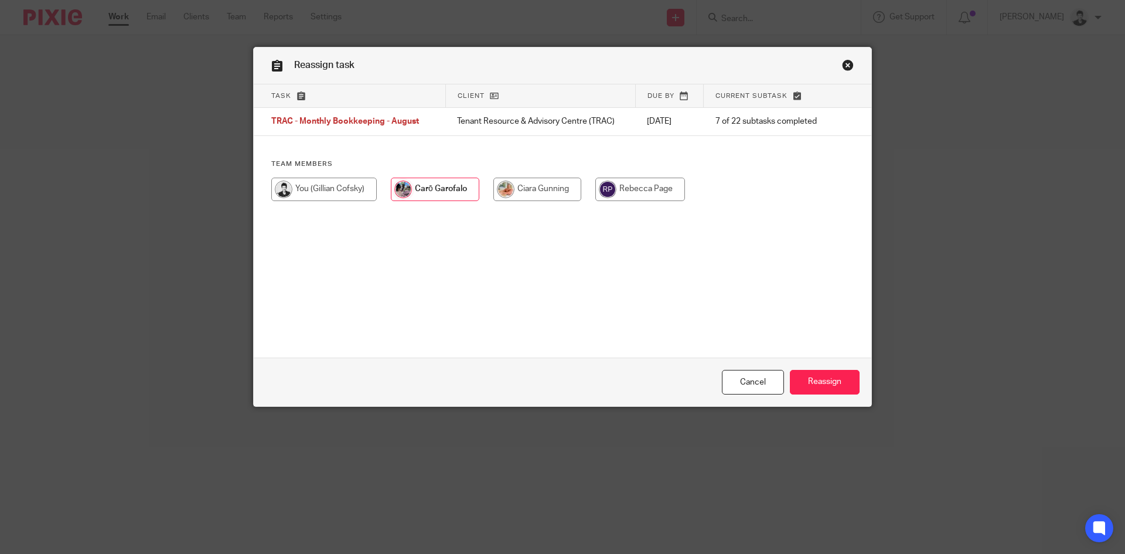
click at [539, 183] on input "radio" at bounding box center [537, 189] width 88 height 23
radio input "true"
click at [811, 376] on input "Reassign" at bounding box center [825, 382] width 70 height 25
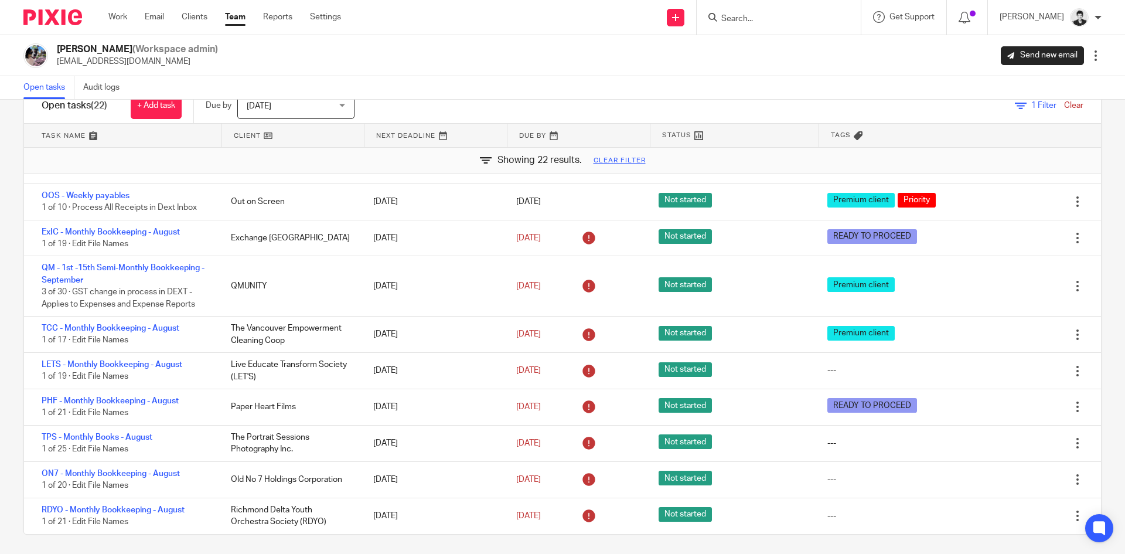
scroll to position [39, 0]
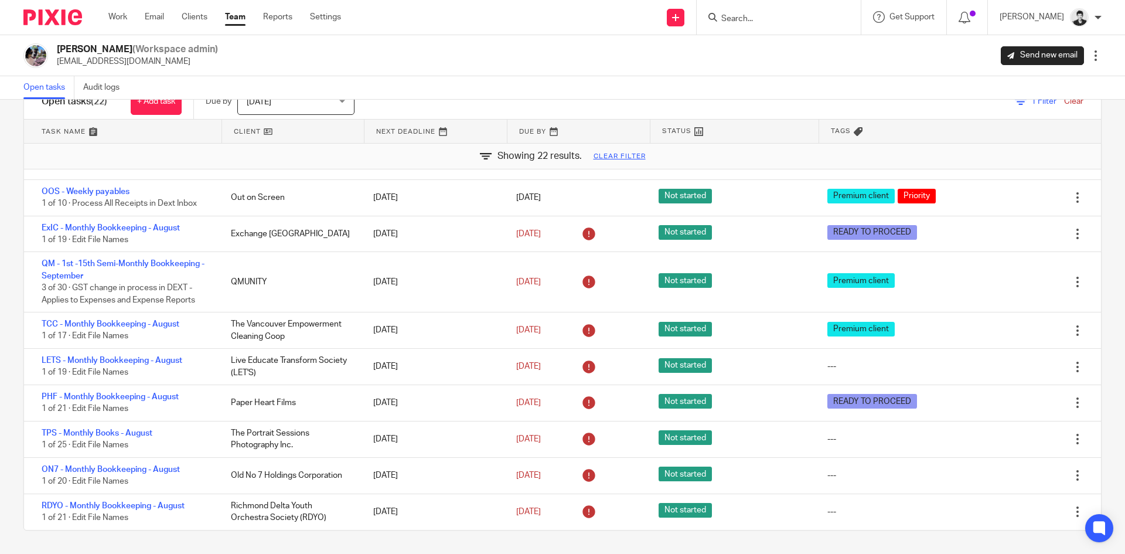
click at [741, 16] on input "Search" at bounding box center [772, 19] width 105 height 11
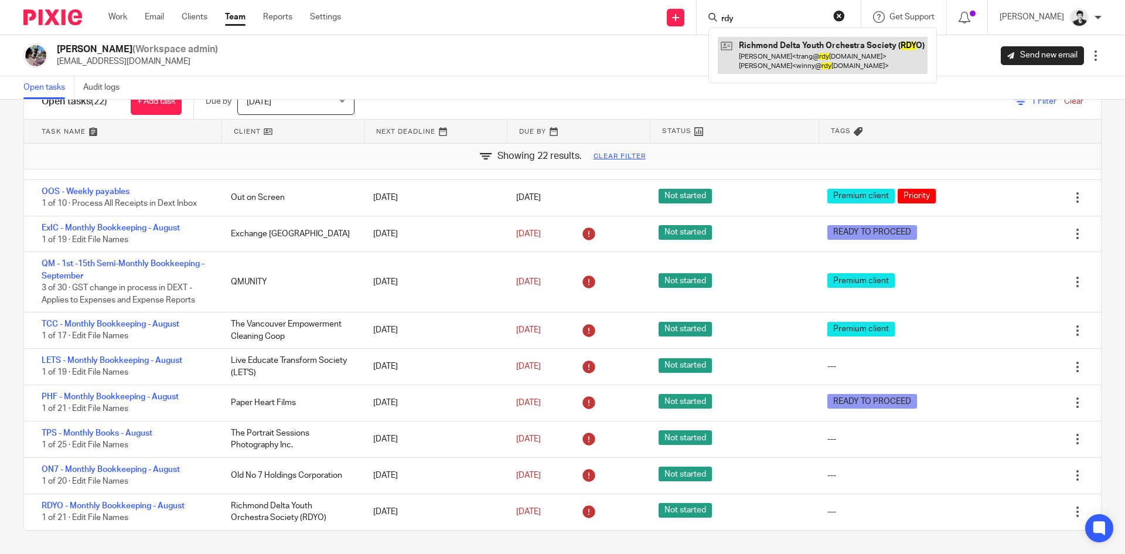
type input "rdy"
click at [786, 55] on link at bounding box center [823, 55] width 210 height 36
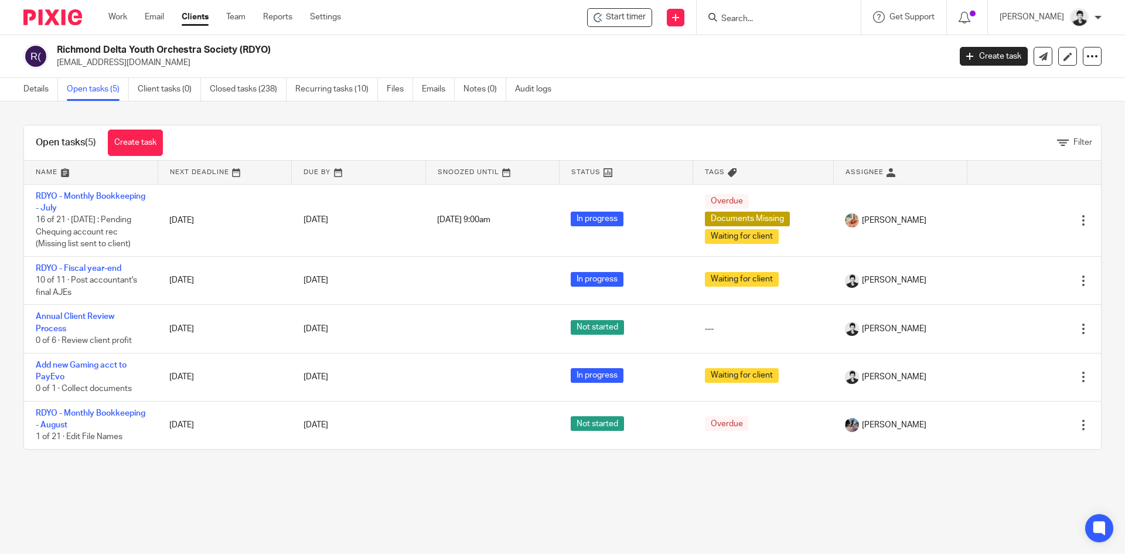
click at [745, 21] on input "Search" at bounding box center [772, 19] width 105 height 11
type input "live ed"
click at [783, 44] on link at bounding box center [817, 50] width 198 height 27
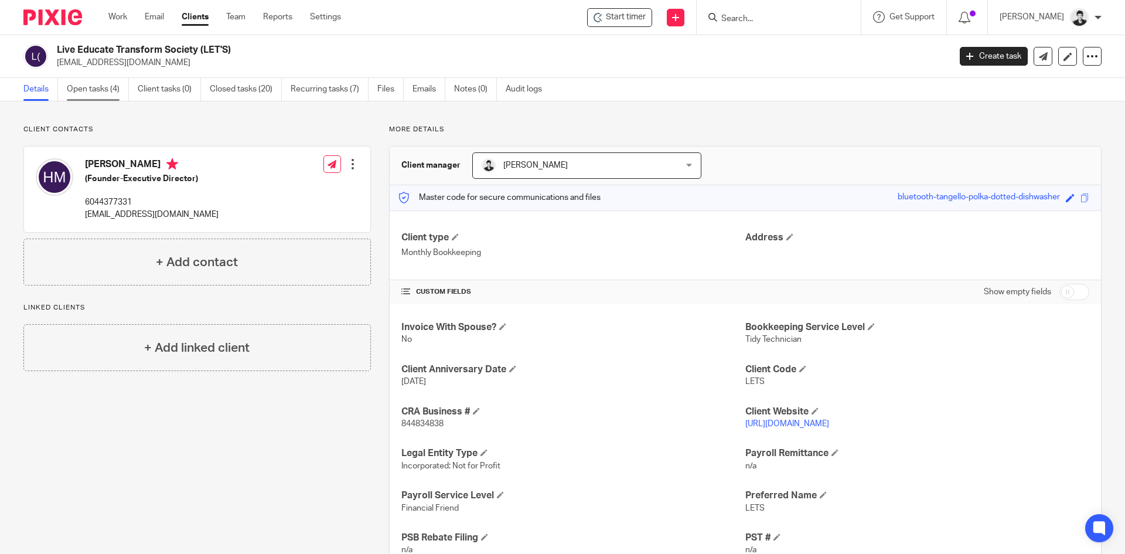
click at [83, 84] on link "Open tasks (4)" at bounding box center [98, 89] width 62 height 23
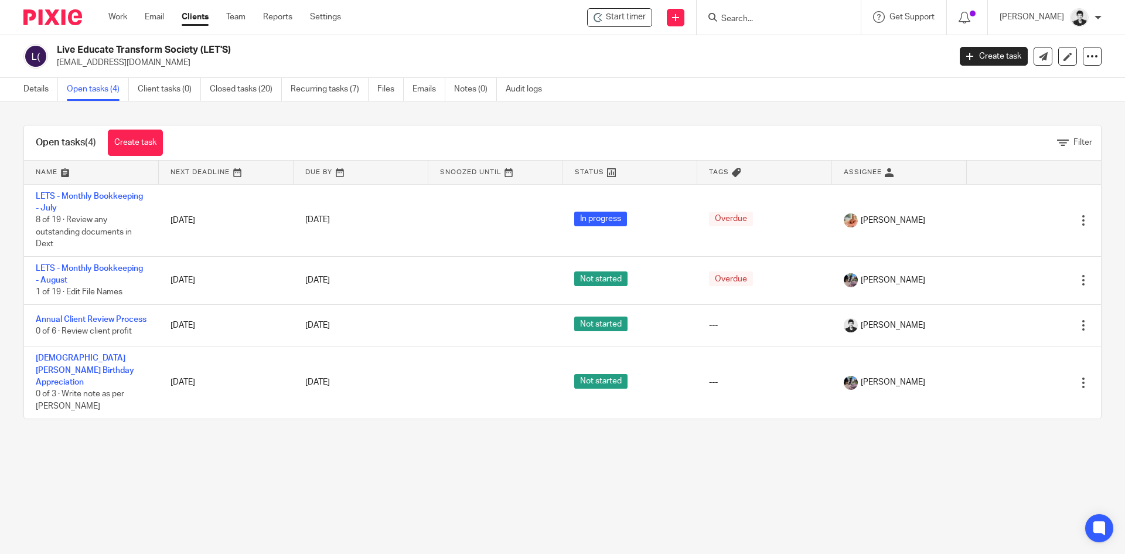
click at [243, 10] on div "Work Email Clients Team Reports Settings Work Email Clients Team Reports Settin…" at bounding box center [228, 17] width 262 height 35
click at [241, 14] on link "Team" at bounding box center [235, 17] width 19 height 12
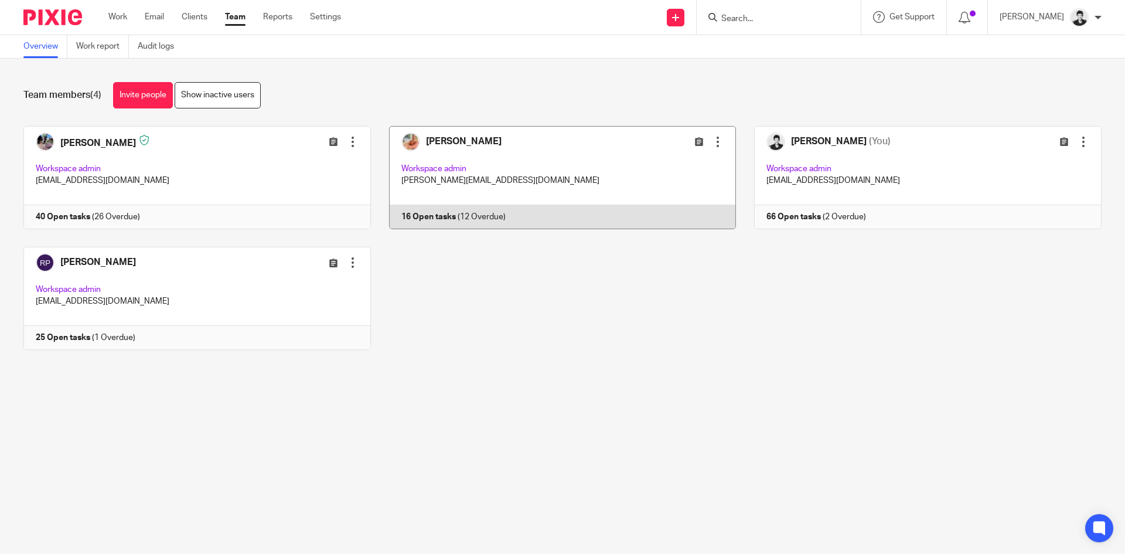
click at [482, 170] on link at bounding box center [554, 177] width 366 height 103
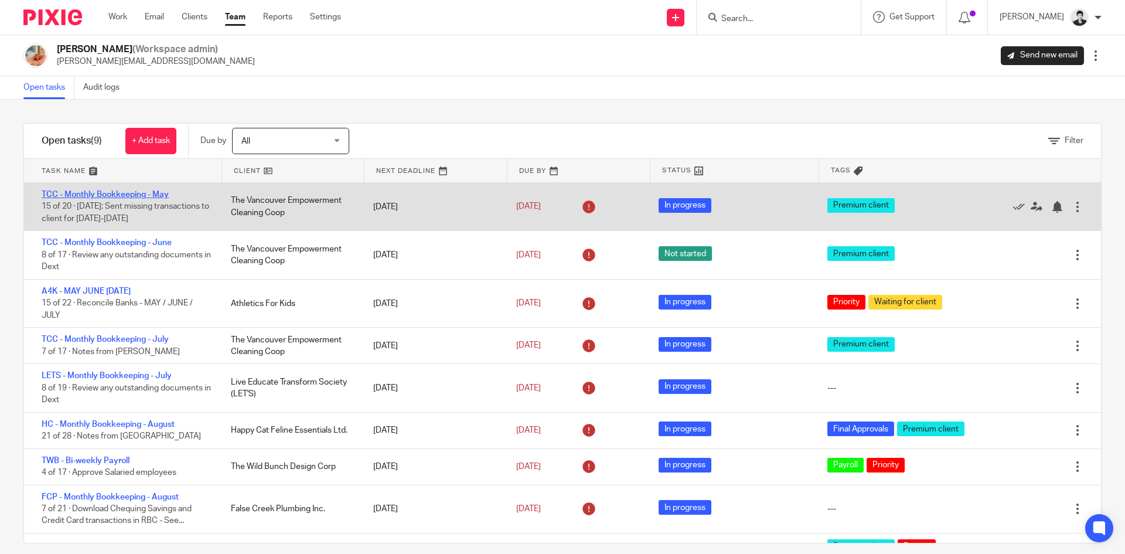
click at [155, 193] on link "TCC - Monthly Bookkeeping - May" at bounding box center [105, 194] width 127 height 8
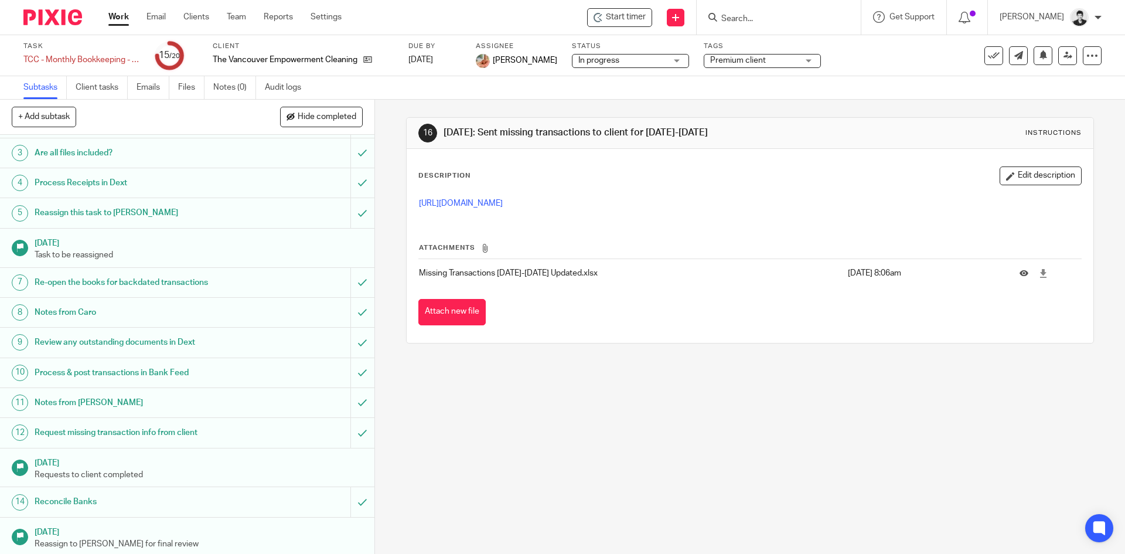
scroll to position [234, 0]
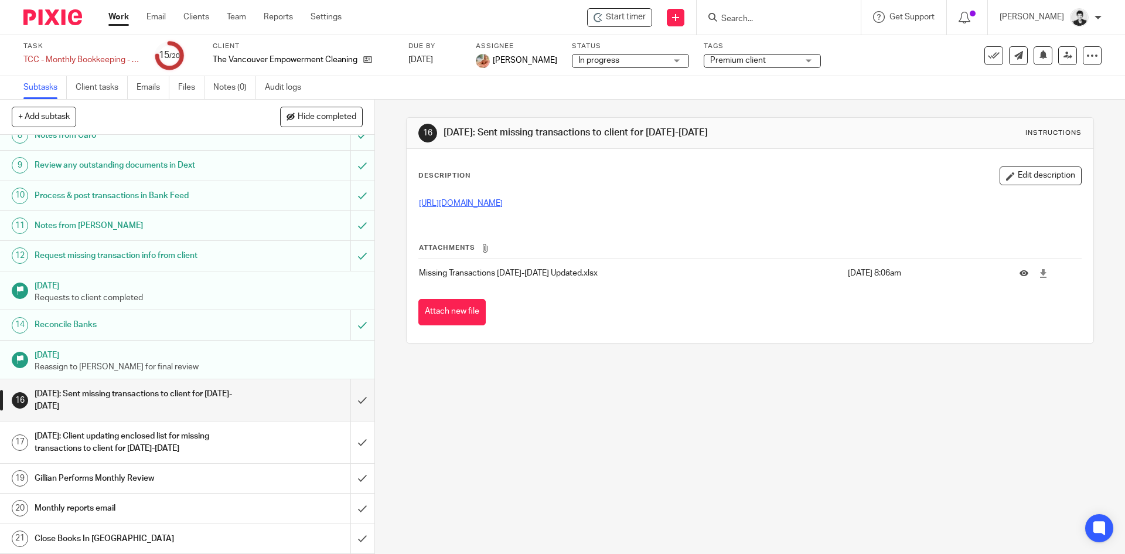
click at [503, 200] on link "[URL][DOMAIN_NAME]" at bounding box center [461, 203] width 84 height 8
click at [195, 439] on h1 "[DATE]: Client updating enclosed list for missing transactions to client for [D…" at bounding box center [136, 442] width 203 height 30
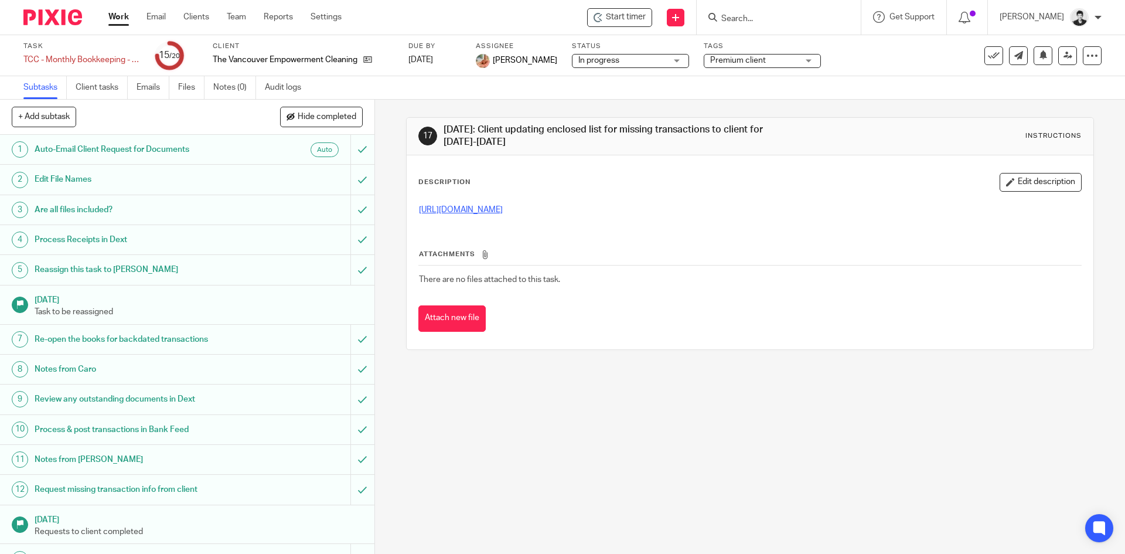
click at [503, 210] on link "https://docs.google.com/spreadsheets/d/1feTxss0Sq9QXRqhNWx9SCTCwmq6E3kYP/edit?g…" at bounding box center [461, 210] width 84 height 8
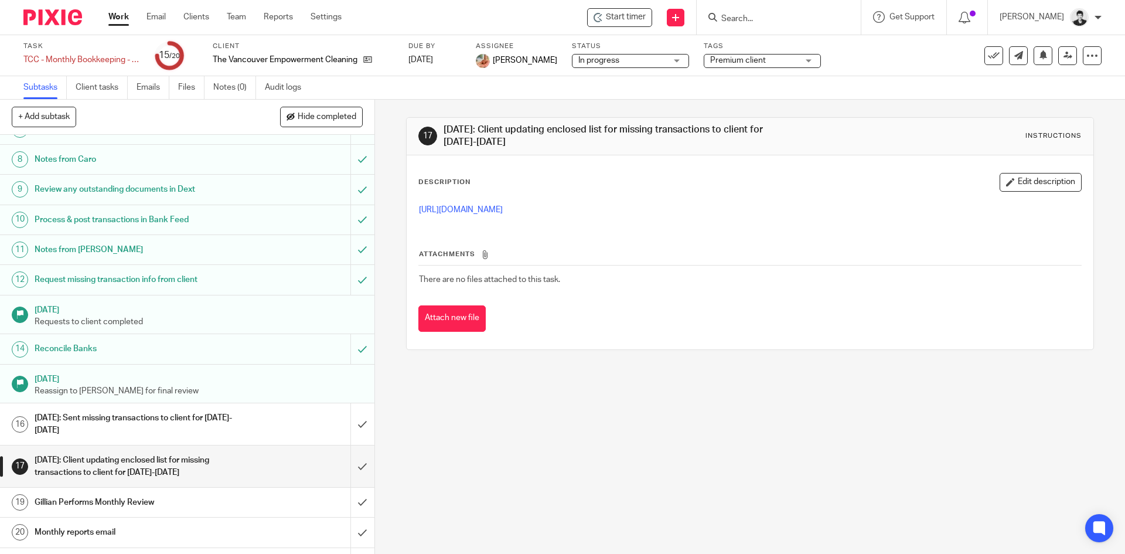
scroll to position [234, 0]
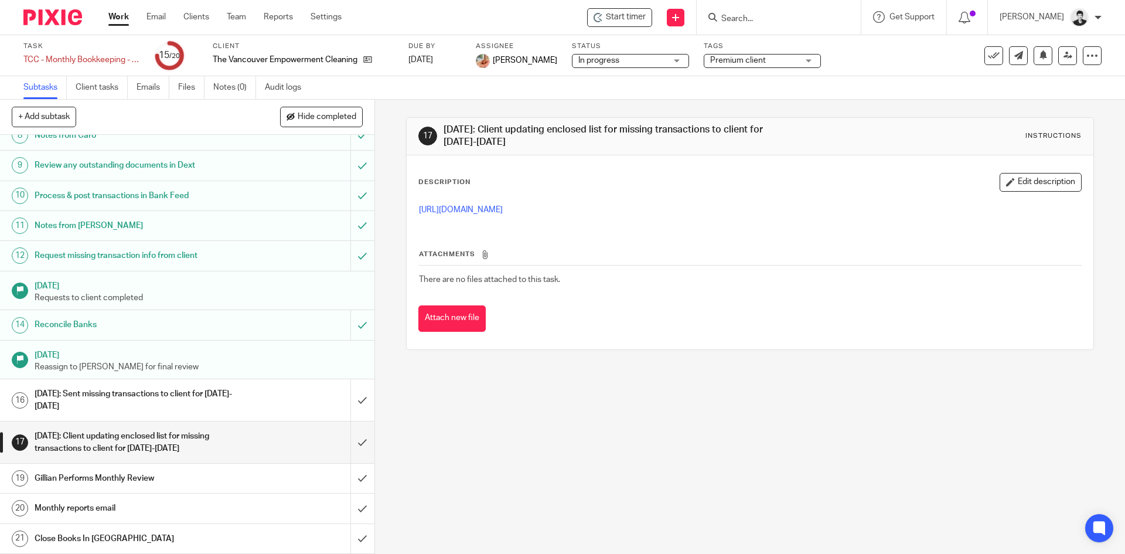
click at [115, 14] on link "Work" at bounding box center [118, 17] width 21 height 12
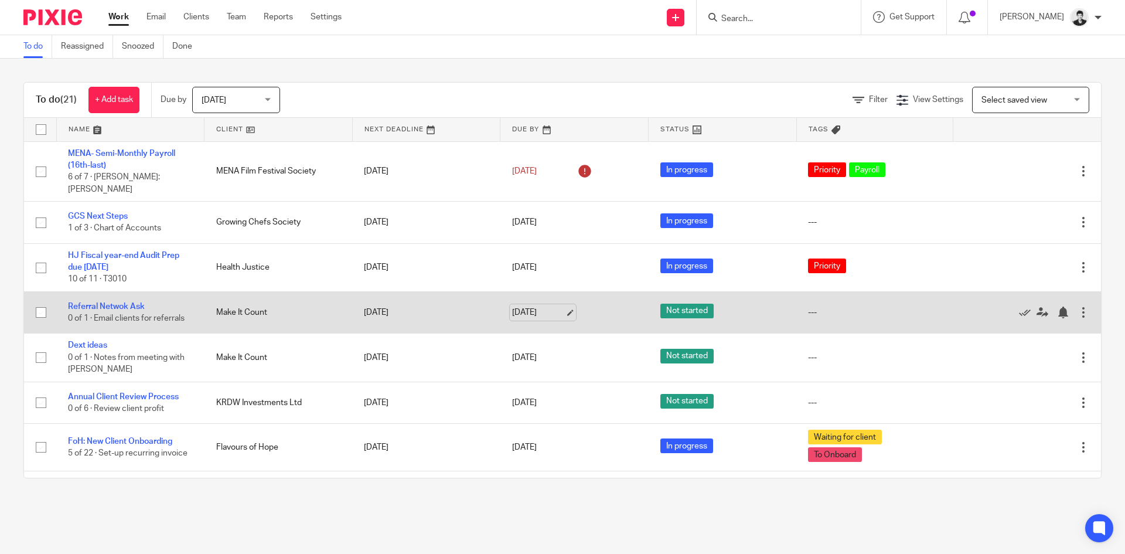
click at [528, 306] on link "Sep 23, 2025" at bounding box center [538, 312] width 53 height 12
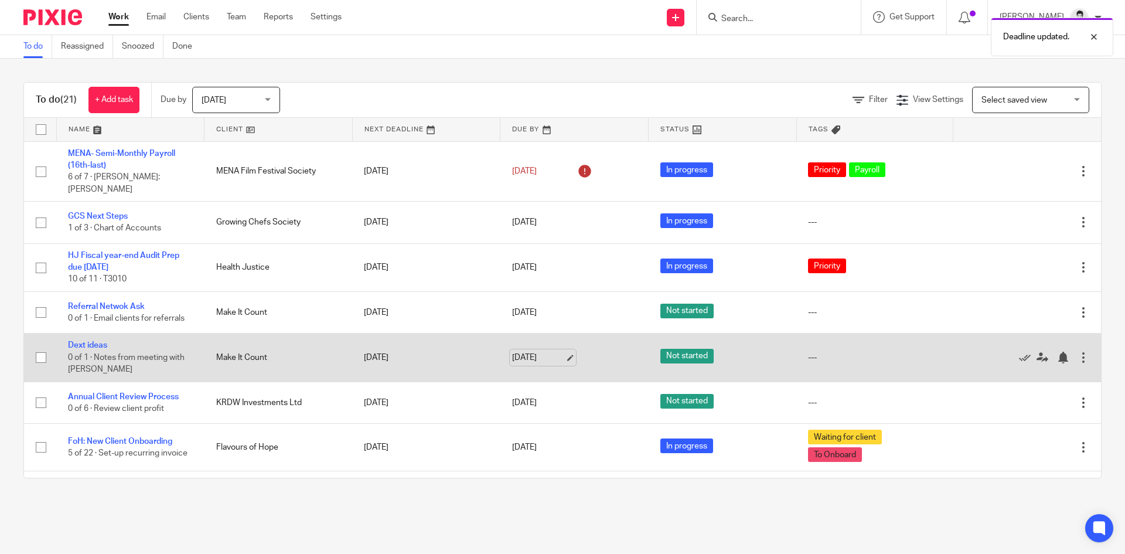
click at [537, 352] on link "Sep 23, 2025" at bounding box center [538, 358] width 53 height 12
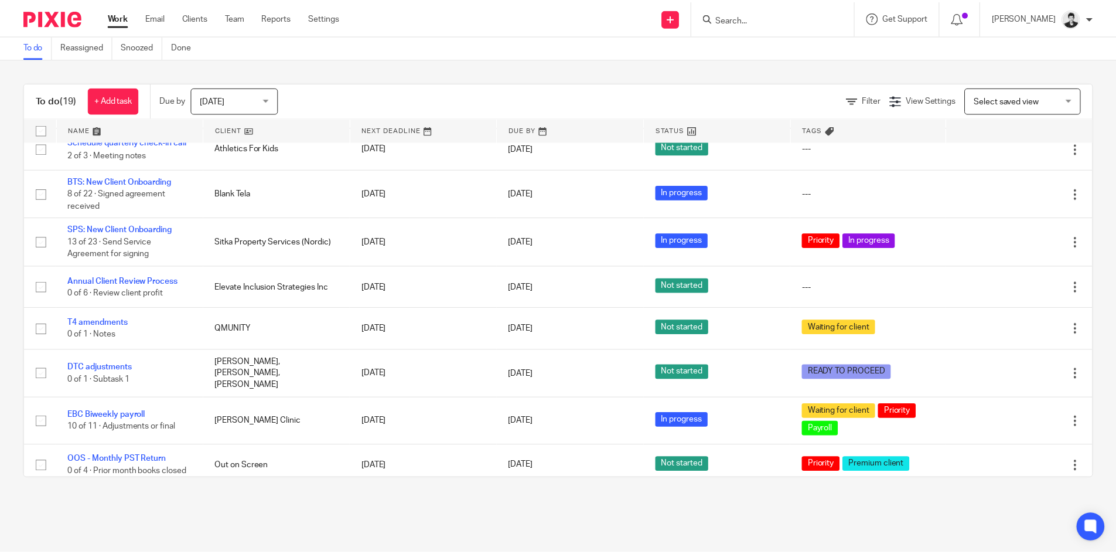
scroll to position [508, 0]
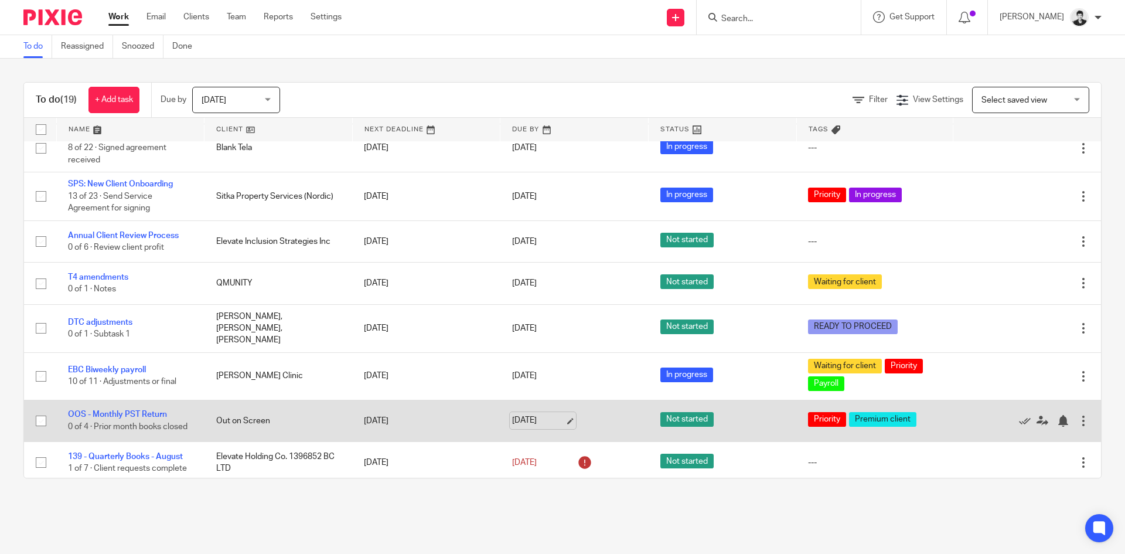
click at [543, 417] on link "[DATE]" at bounding box center [538, 420] width 53 height 12
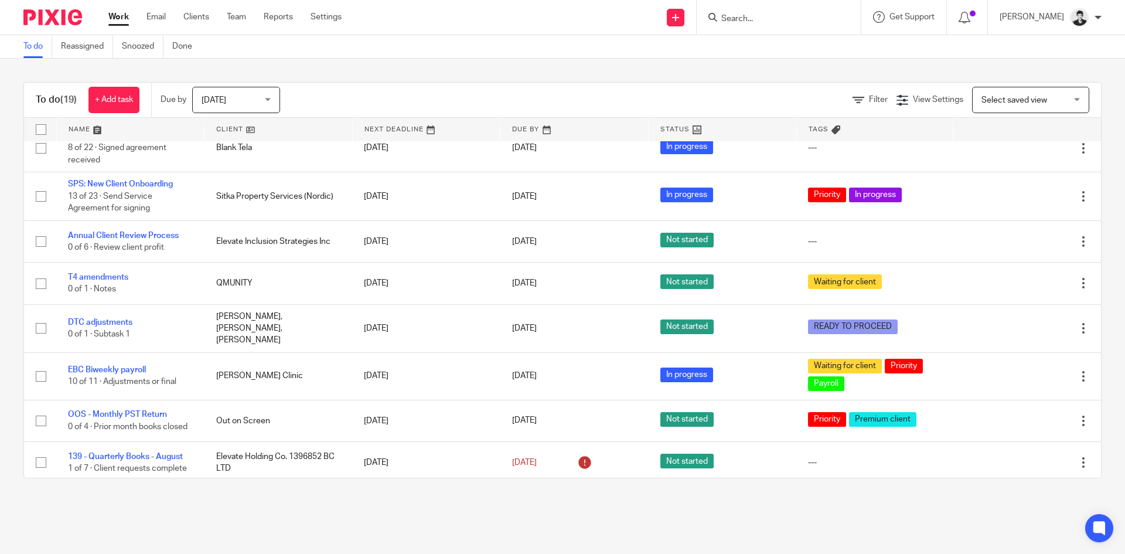
click at [764, 19] on input "Search" at bounding box center [772, 19] width 105 height 11
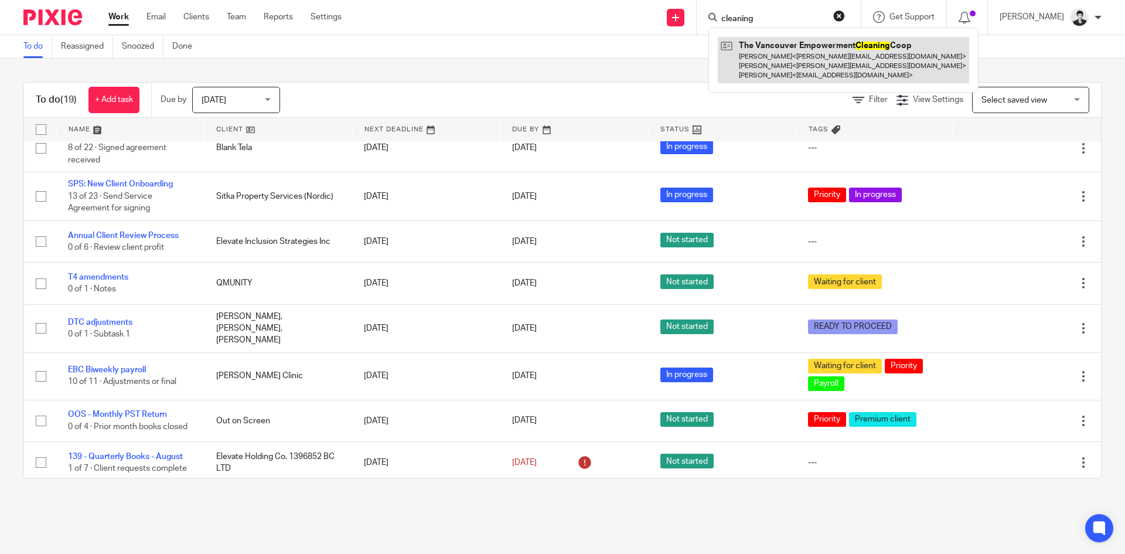
type input "cleaning"
click at [780, 66] on link at bounding box center [843, 60] width 251 height 46
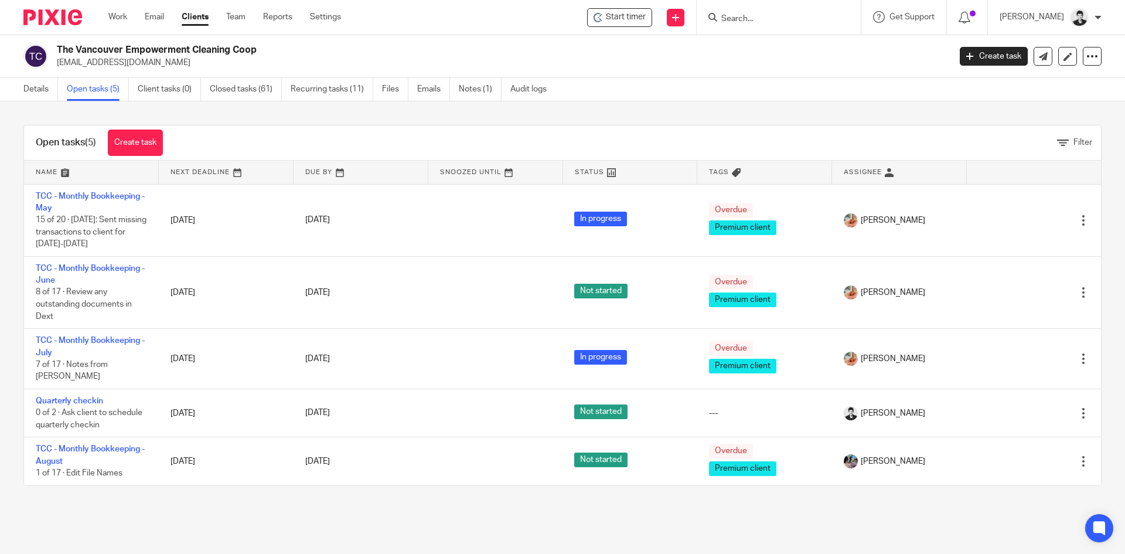
click at [781, 18] on input "Search" at bounding box center [772, 19] width 105 height 11
click at [247, 15] on ul "Work Email Clients Team Reports Settings" at bounding box center [233, 17] width 250 height 12
click at [241, 15] on link "Team" at bounding box center [235, 17] width 19 height 12
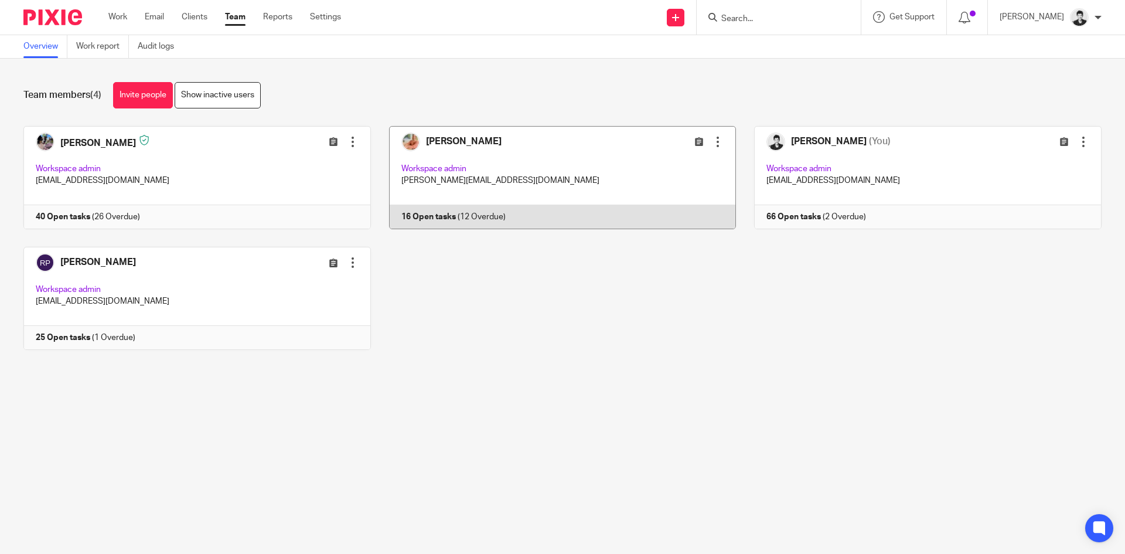
click at [535, 179] on link at bounding box center [554, 177] width 366 height 103
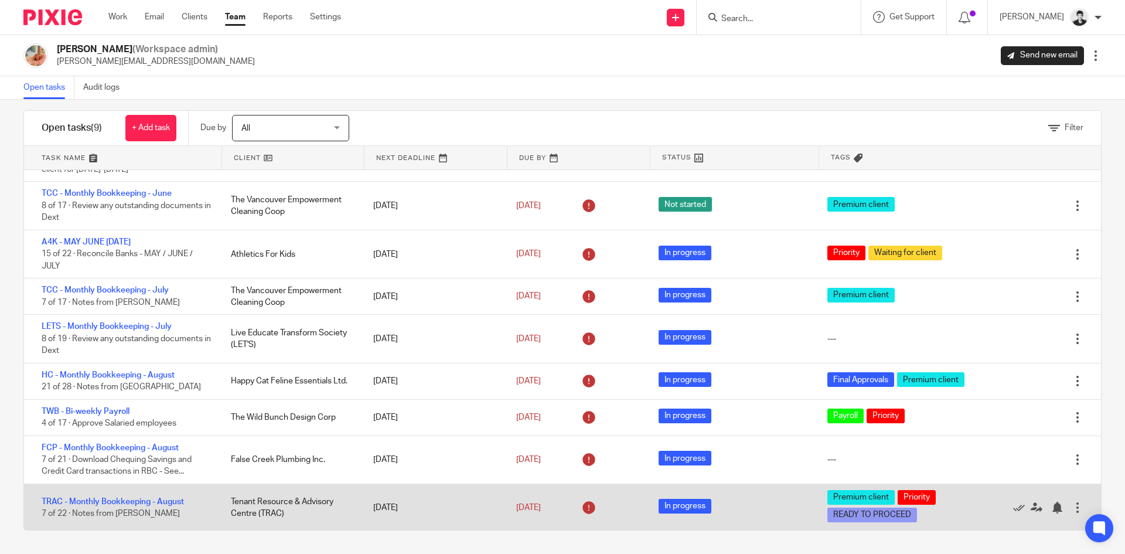
scroll to position [37, 0]
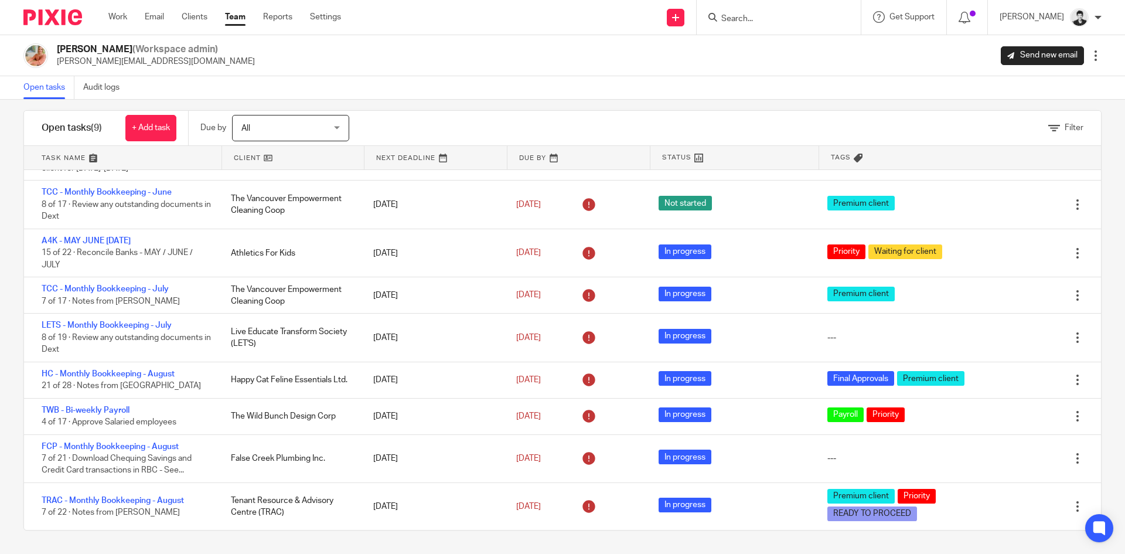
click at [767, 16] on input "Search" at bounding box center [772, 19] width 105 height 11
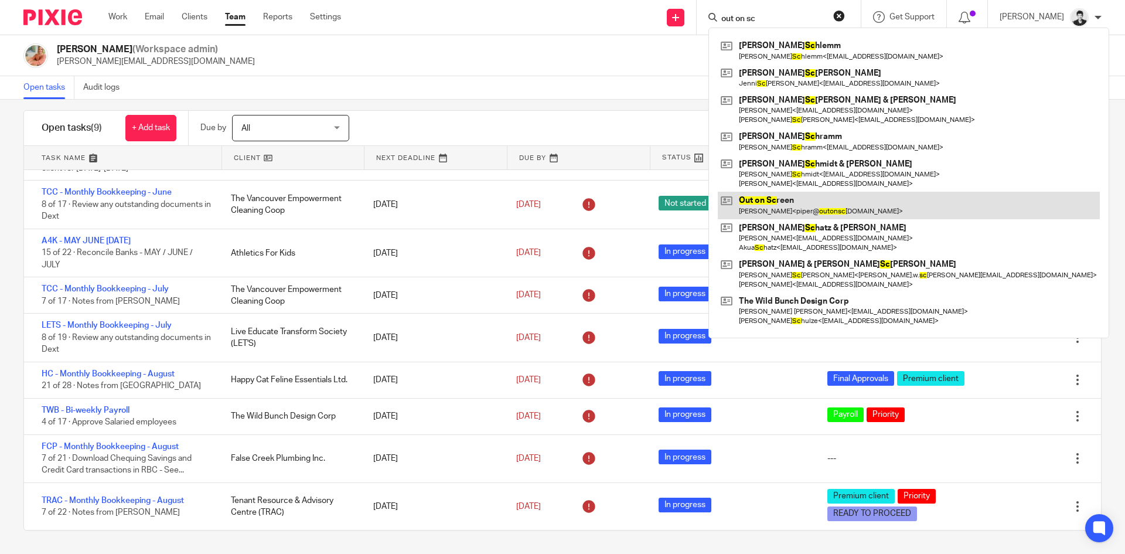
type input "out on sc"
click at [803, 201] on link at bounding box center [909, 205] width 382 height 27
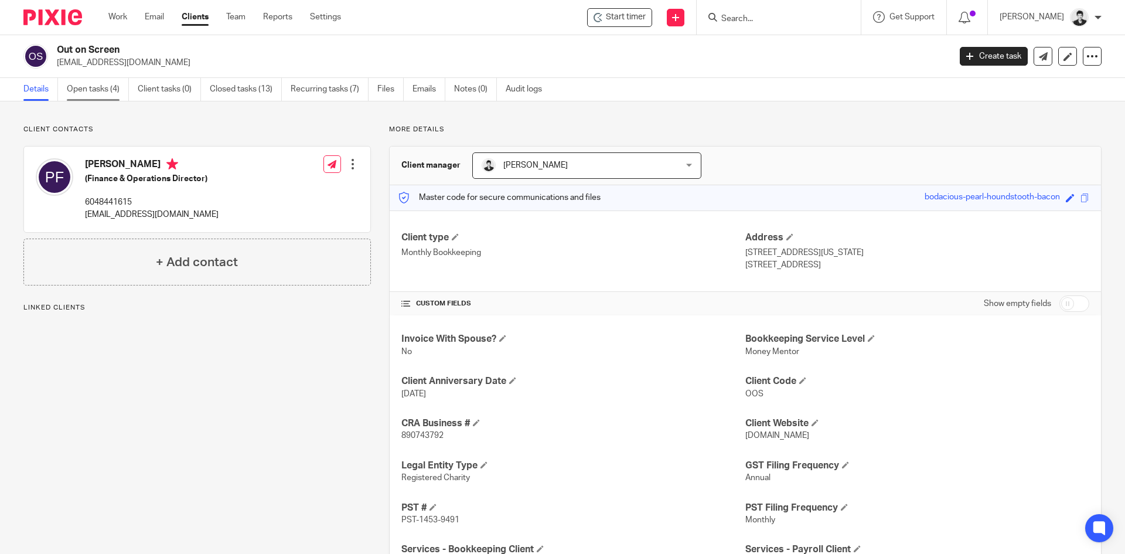
click at [100, 88] on link "Open tasks (4)" at bounding box center [98, 89] width 62 height 23
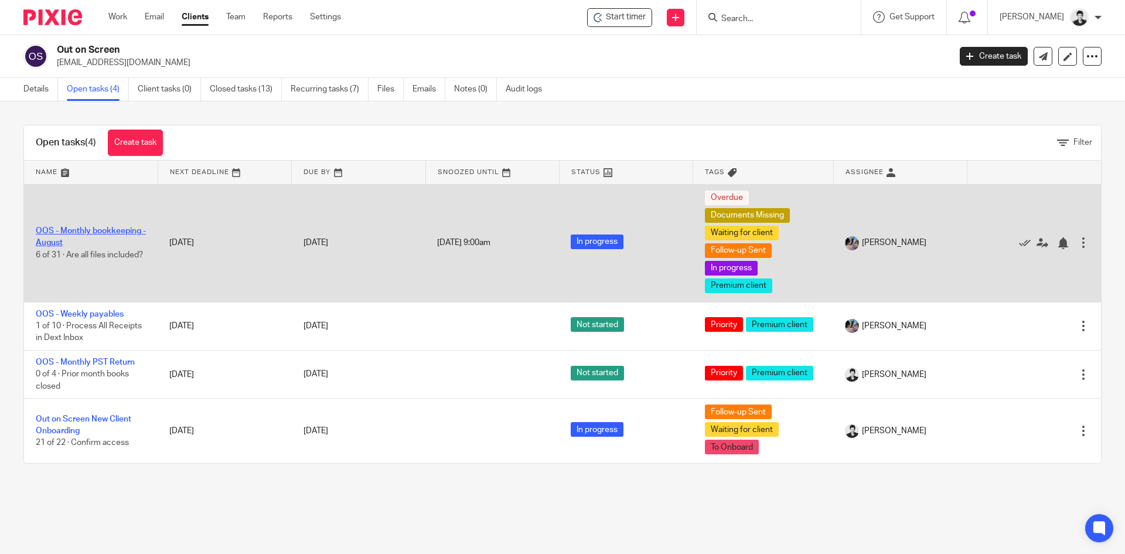
click at [81, 227] on link "OOS - Monthly bookkeeping - August" at bounding box center [91, 237] width 110 height 20
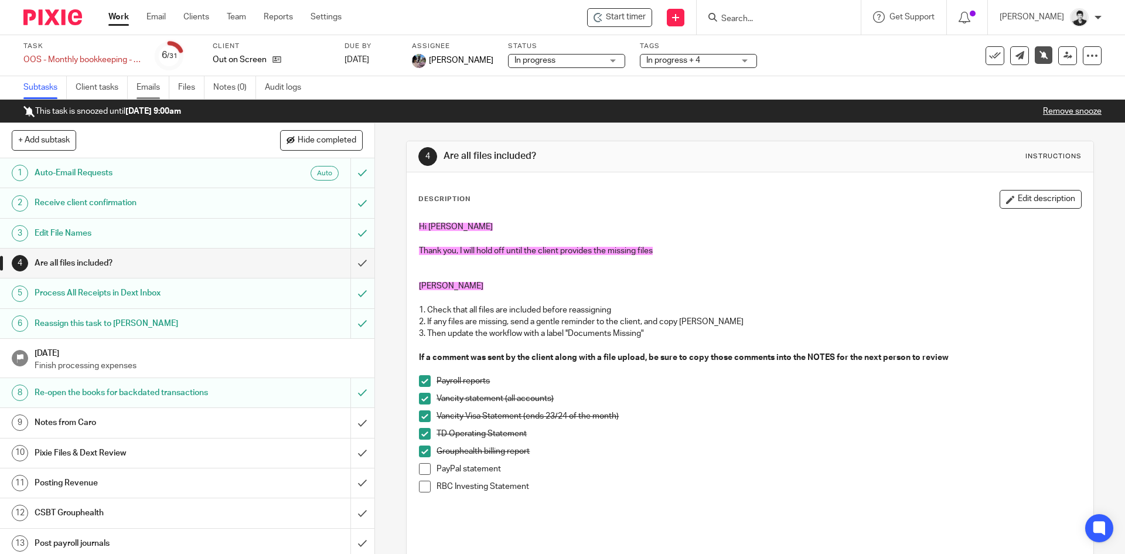
click at [141, 89] on link "Emails" at bounding box center [153, 87] width 33 height 23
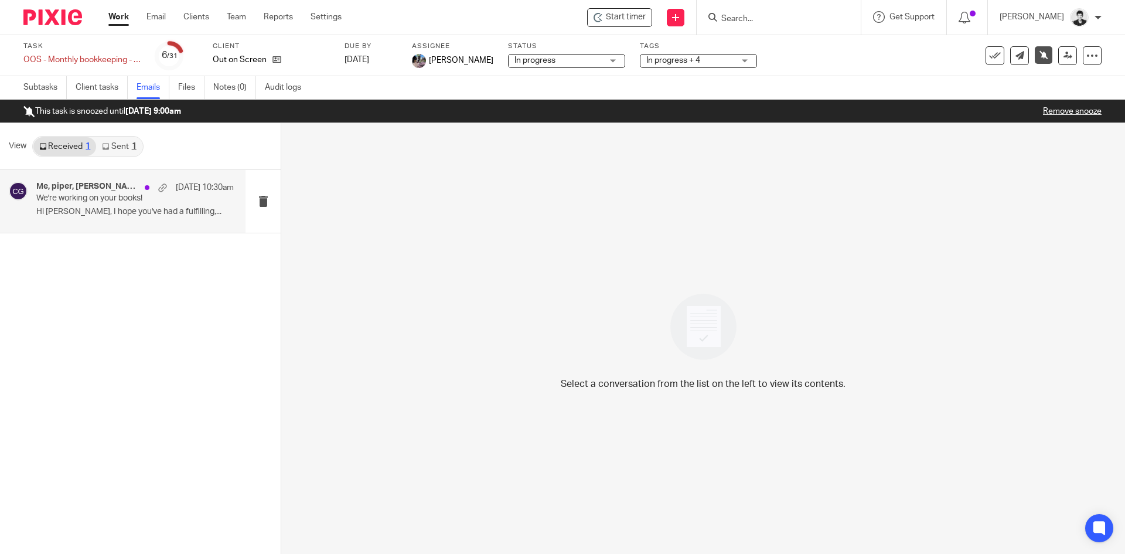
click at [134, 196] on p "We're working on your books!" at bounding box center [115, 198] width 158 height 10
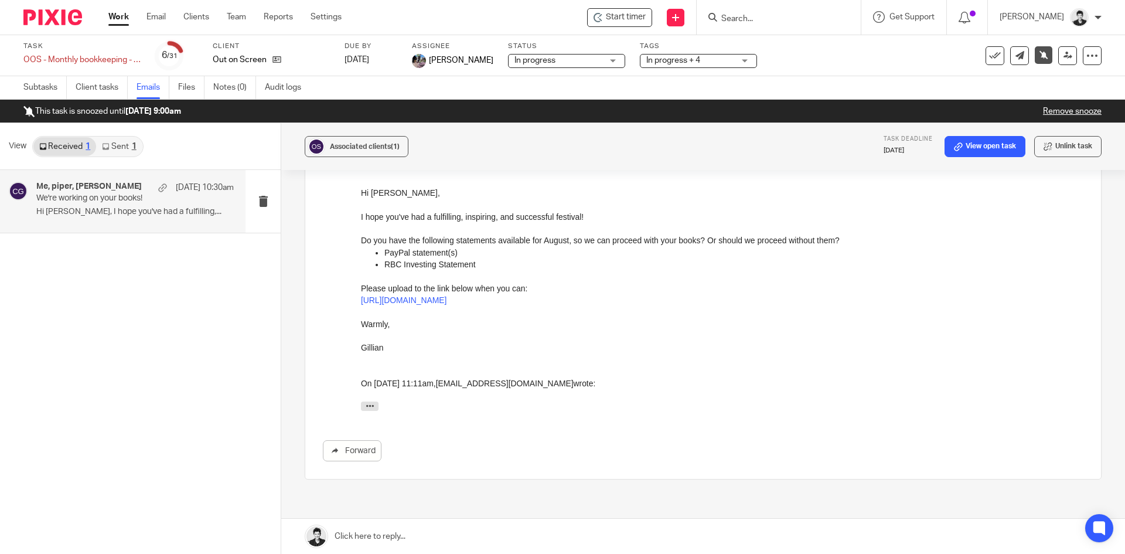
scroll to position [271, 0]
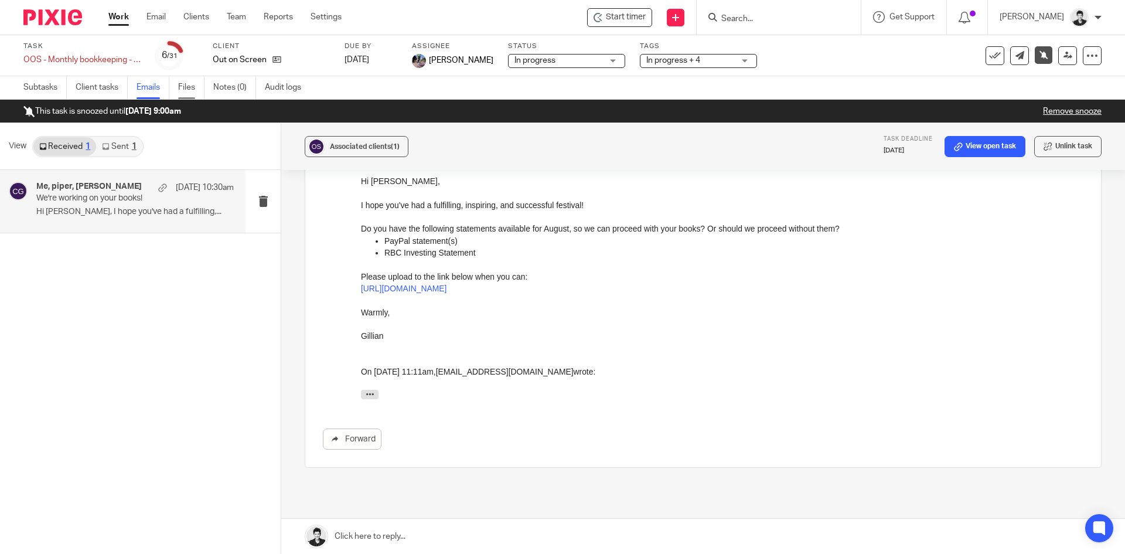
click at [180, 85] on link "Files" at bounding box center [191, 87] width 26 height 23
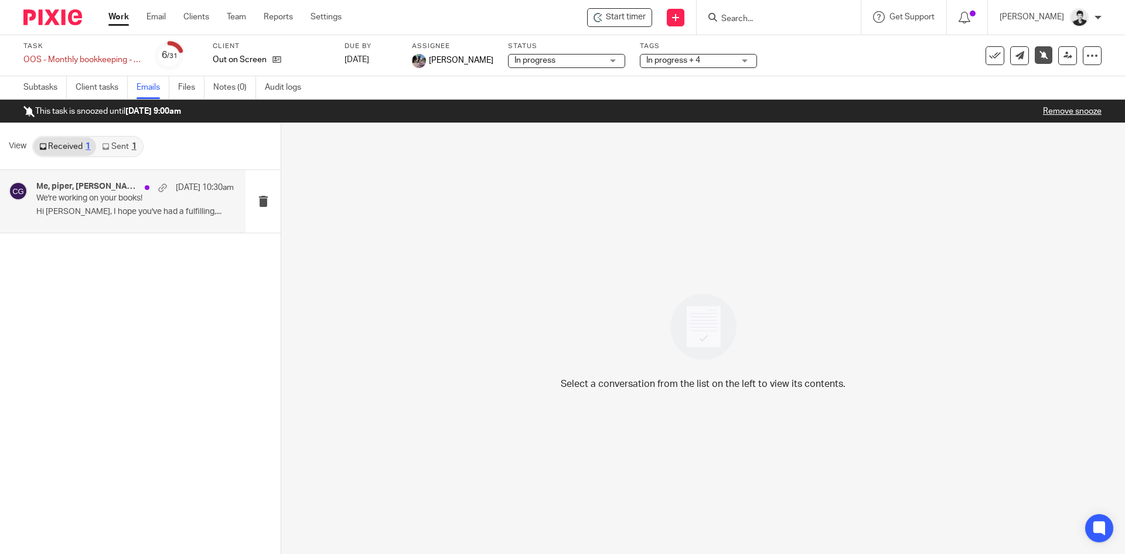
click at [134, 196] on p "We're working on your books!" at bounding box center [115, 198] width 158 height 10
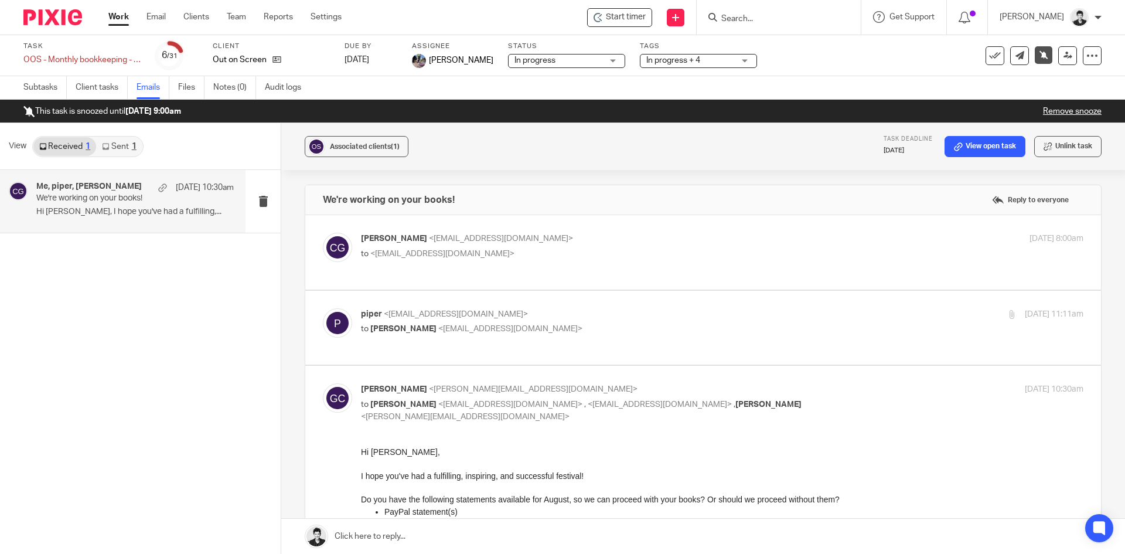
drag, startPoint x: 758, startPoint y: 19, endPoint x: 761, endPoint y: 9, distance: 10.0
click at [760, 13] on form at bounding box center [782, 17] width 125 height 15
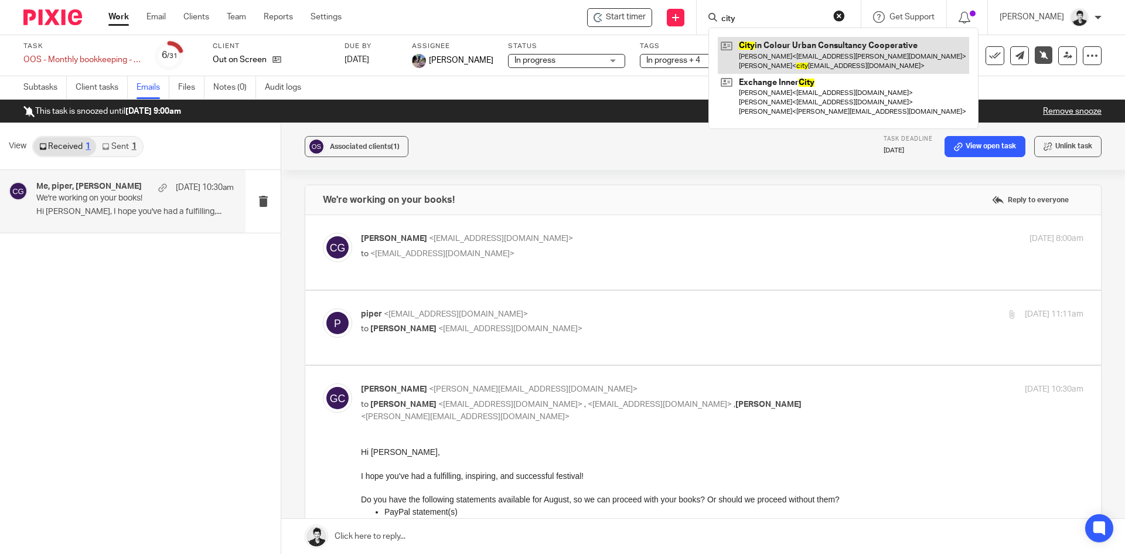
type input "city"
click at [794, 49] on link at bounding box center [843, 55] width 251 height 36
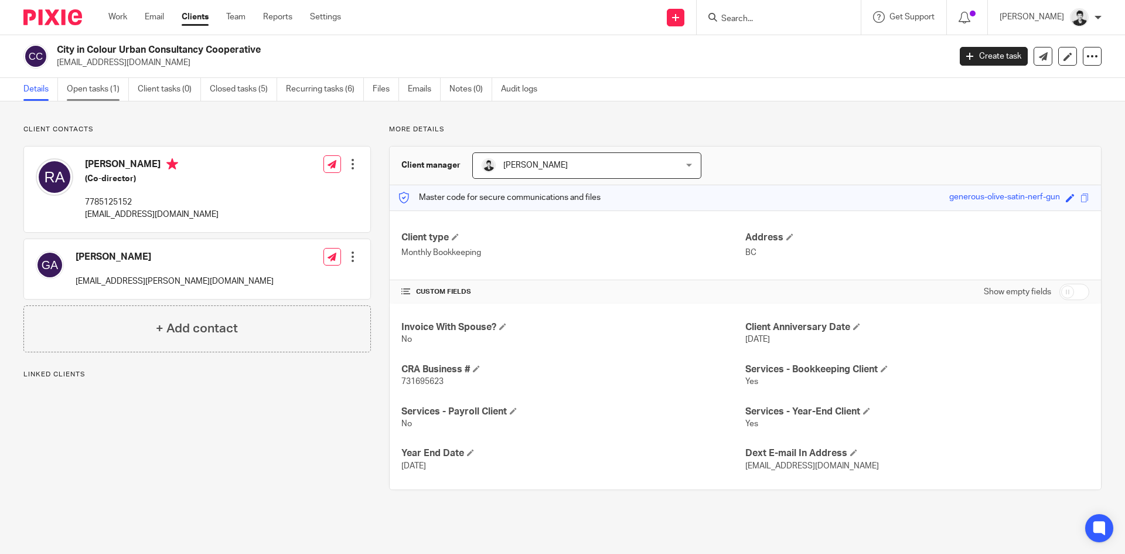
click at [103, 88] on link "Open tasks (1)" at bounding box center [98, 89] width 62 height 23
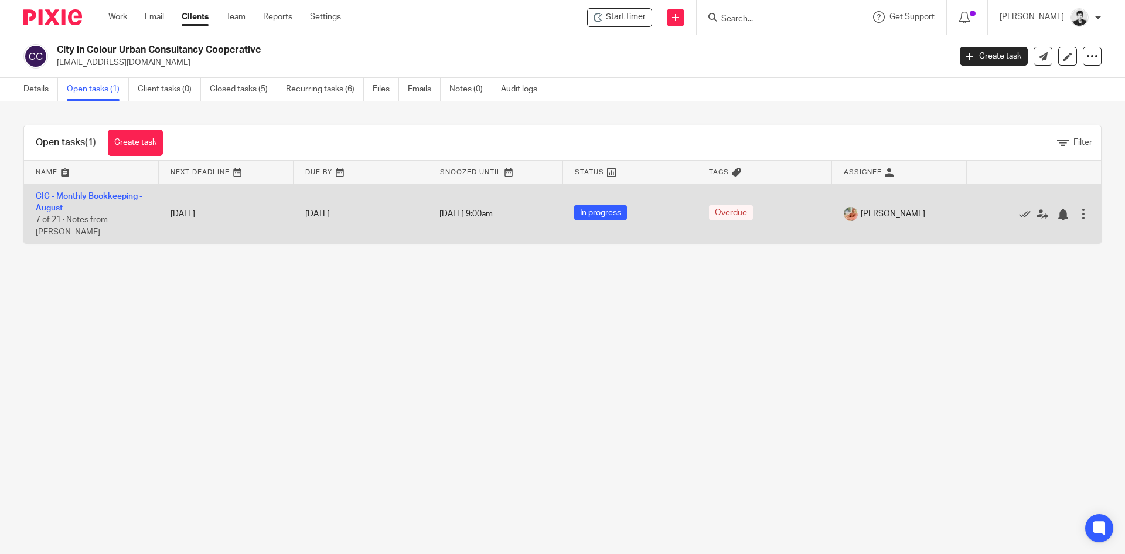
click at [104, 190] on td "CIC - Monthly Bookkeeping - [DATE] of 21 · Notes from [PERSON_NAME]" at bounding box center [91, 214] width 135 height 60
click at [108, 192] on link "CIC - Monthly Bookkeeping - August" at bounding box center [89, 202] width 107 height 20
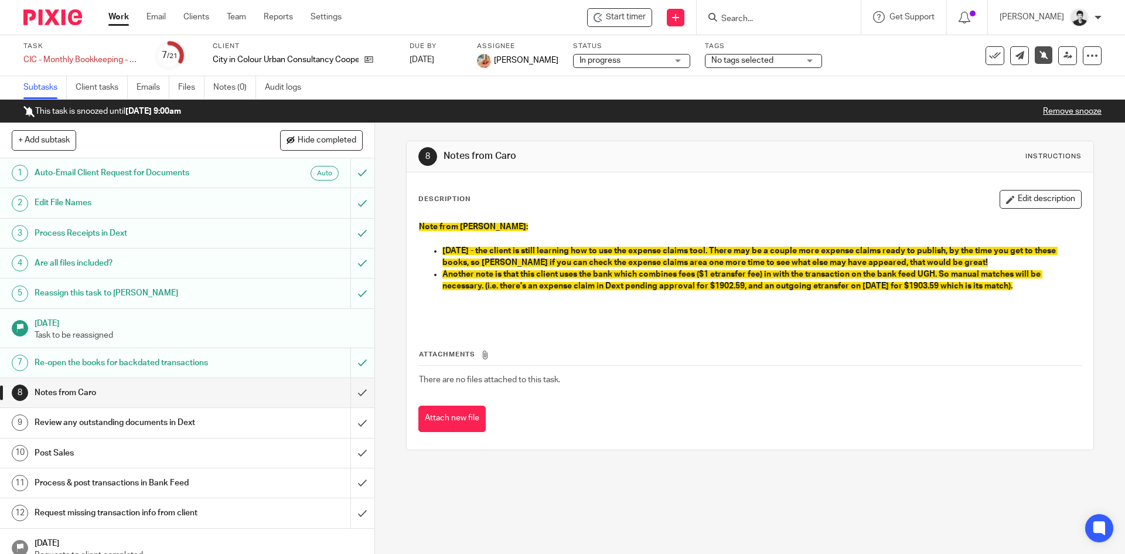
click at [112, 20] on link "Work" at bounding box center [118, 17] width 21 height 12
